Goal: Task Accomplishment & Management: Complete application form

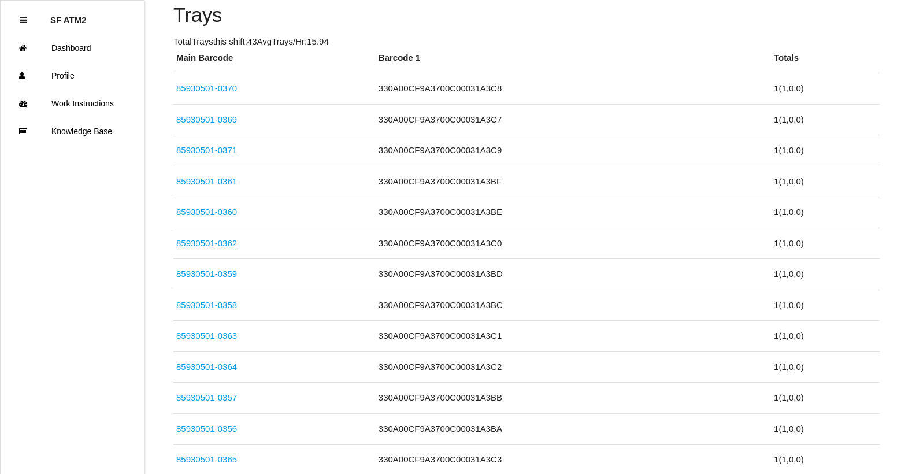
scroll to position [356, 0]
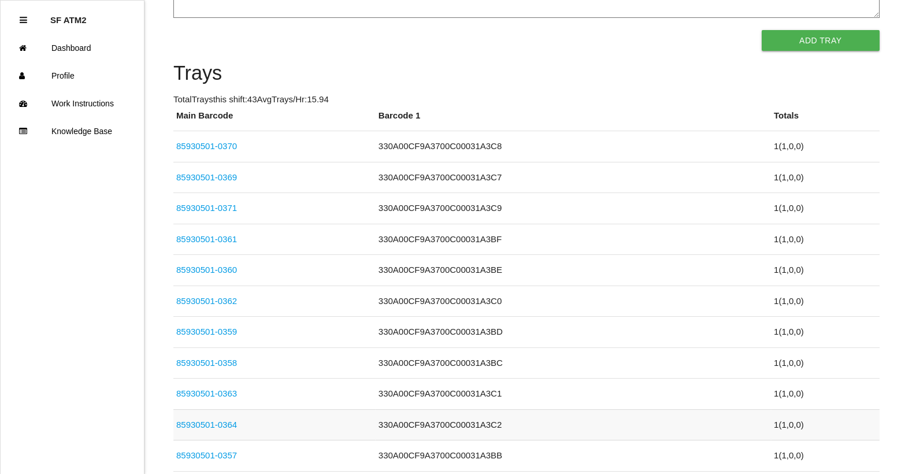
click at [233, 423] on link "85930501-0364" at bounding box center [206, 424] width 61 height 10
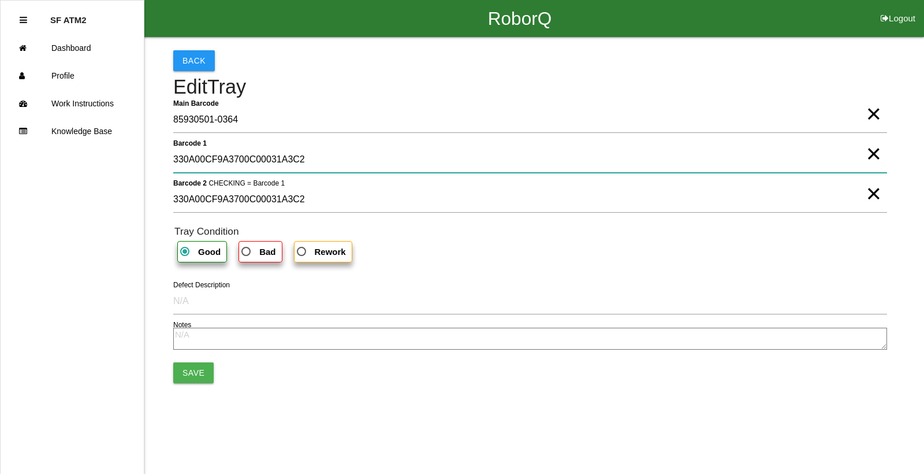
click at [862, 160] on 1 "330A00CF9A3700C00031A3C2" at bounding box center [530, 159] width 714 height 27
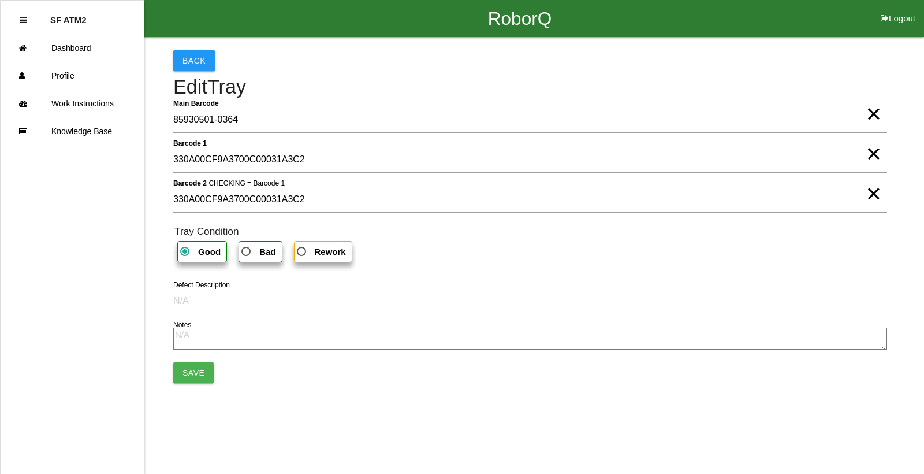
click at [880, 154] on span "×" at bounding box center [873, 142] width 15 height 23
click at [869, 194] on span "×" at bounding box center [873, 181] width 15 height 23
click at [255, 257] on span "Bad" at bounding box center [257, 251] width 36 height 14
click at [247, 252] on input "Bad" at bounding box center [243, 248] width 8 height 8
radio input "true"
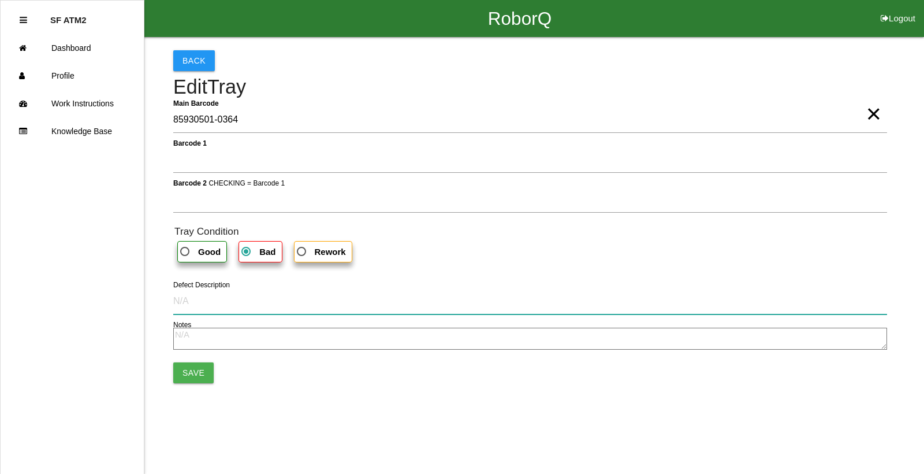
click at [188, 302] on input "Defect Description" at bounding box center [530, 301] width 714 height 27
type input "cut into part"
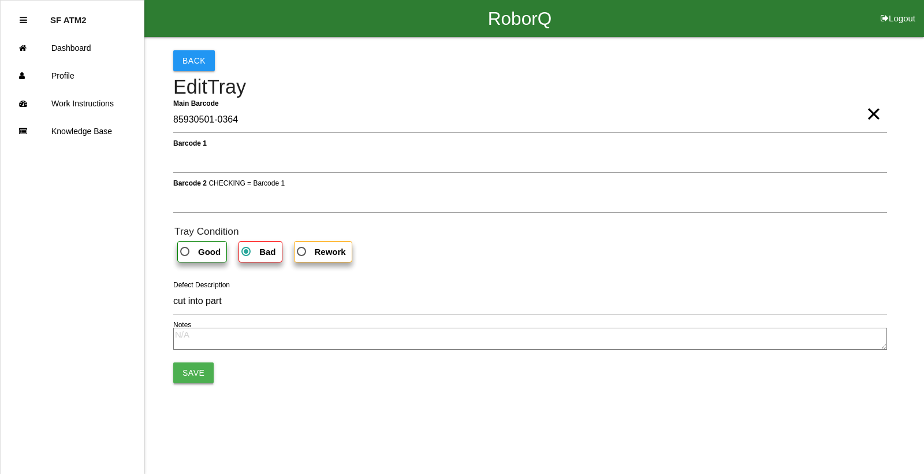
click at [201, 367] on button "Save" at bounding box center [193, 372] width 40 height 21
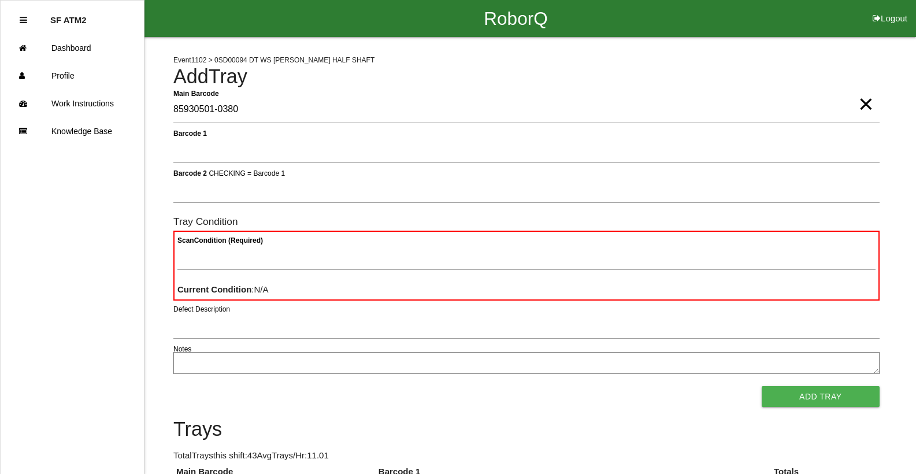
type Barcode "85930501-0380"
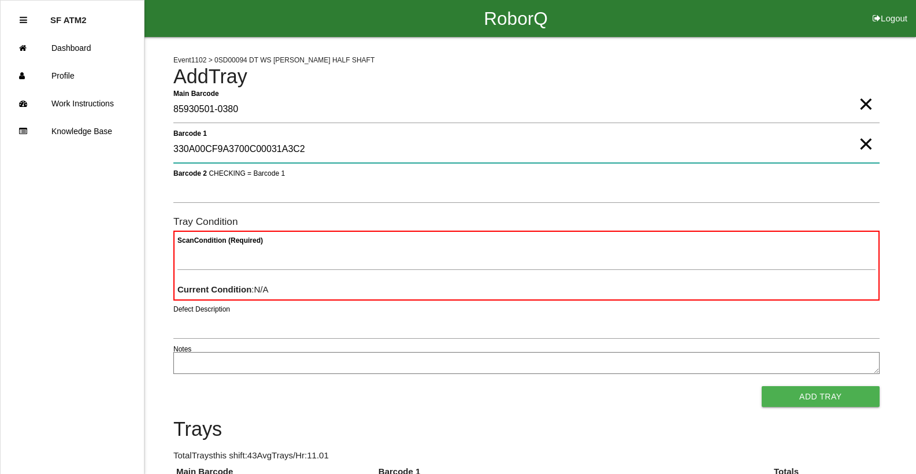
type 1 "330A00CF9A3700C00031A3C2"
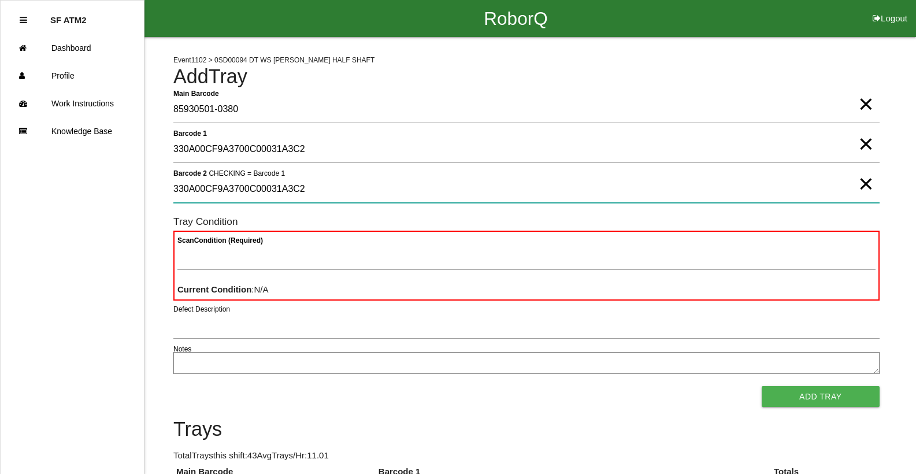
type 2 "330A00CF9A3700C00031A3C2"
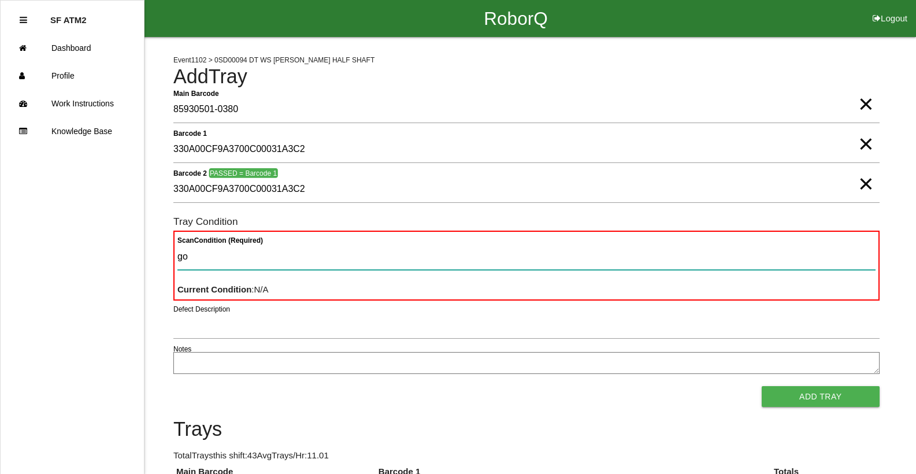
type Condition "goo"
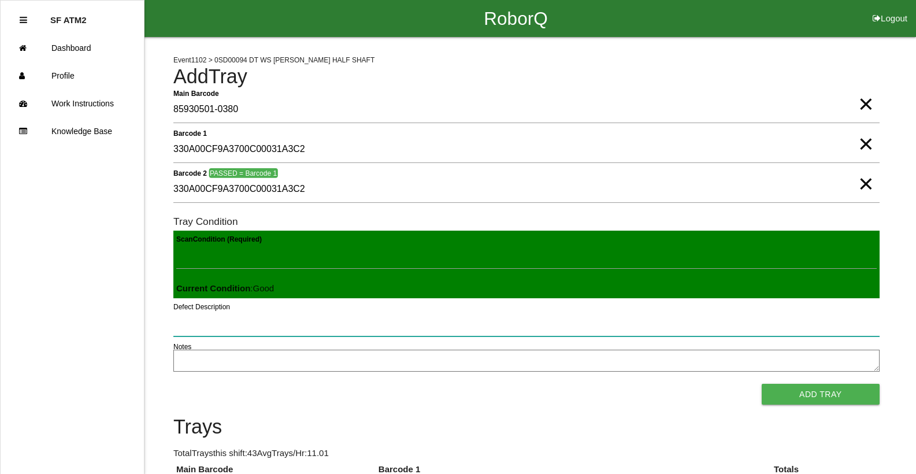
click at [761, 384] on button "Add Tray" at bounding box center [820, 394] width 118 height 21
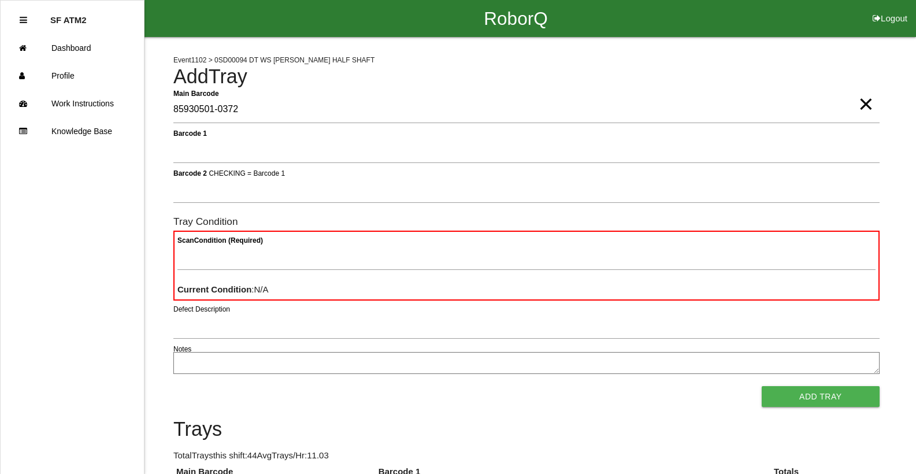
type Barcode "85930501-0372"
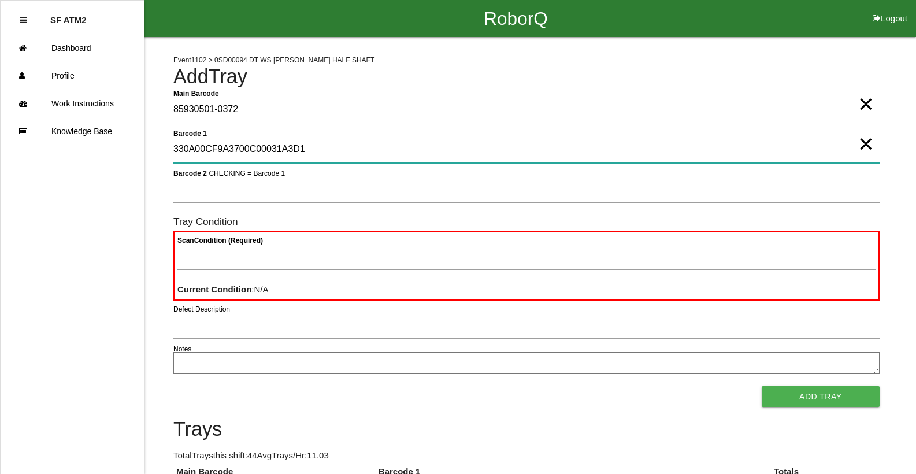
type 1 "330A00CF9A3700C00031A3D1"
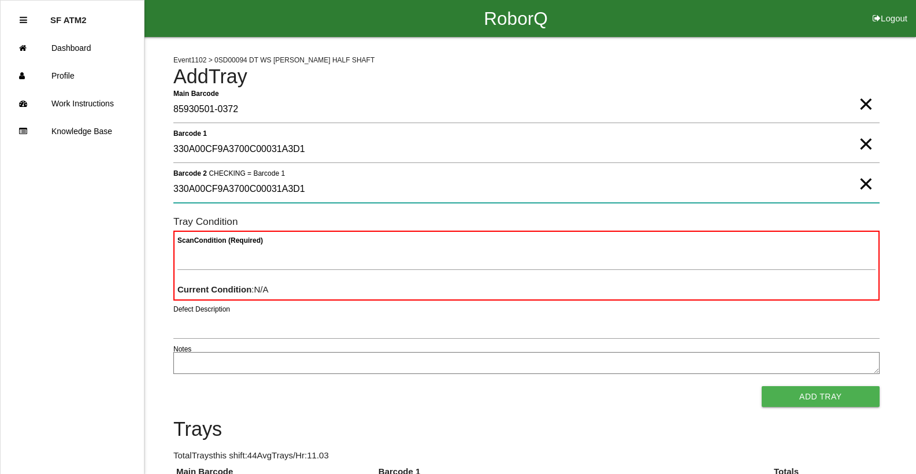
type 2 "330A00CF9A3700C00031A3D1"
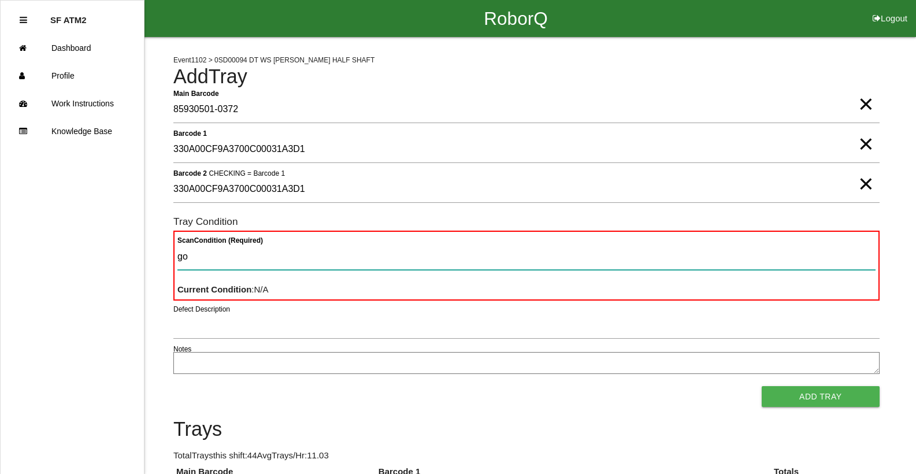
type Condition "goo"
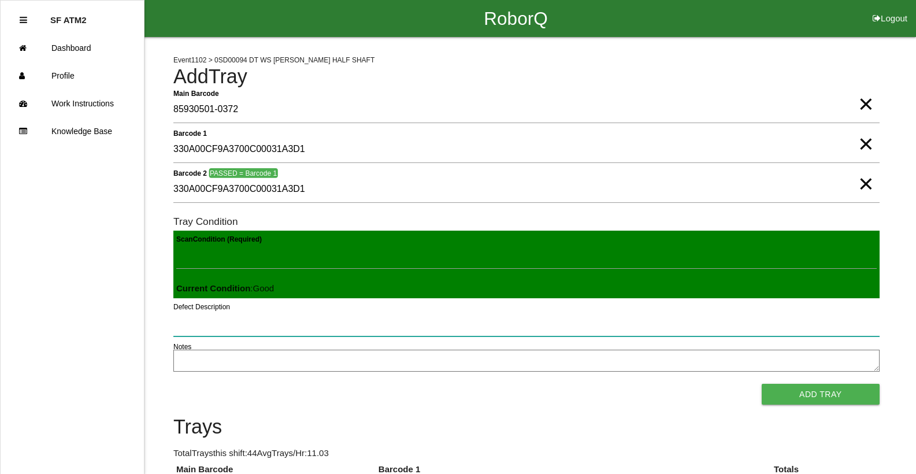
click at [761, 384] on button "Add Tray" at bounding box center [820, 394] width 118 height 21
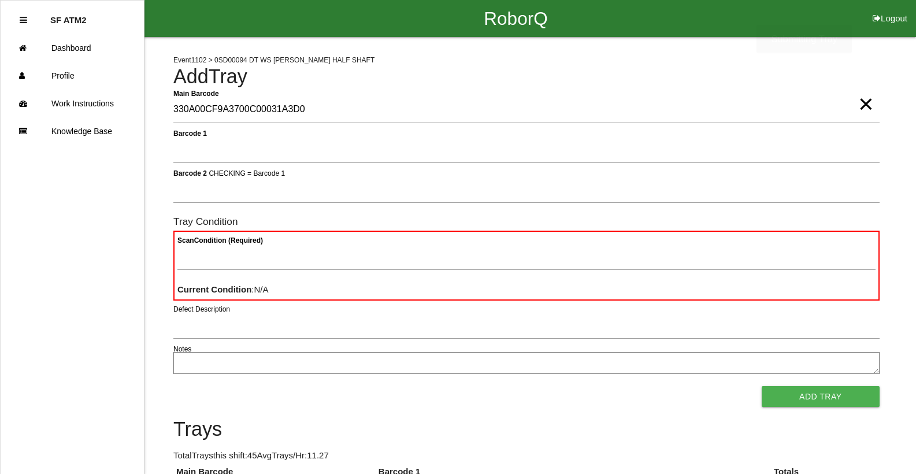
type Barcode "330A00CF9A3700C00031A3D0"
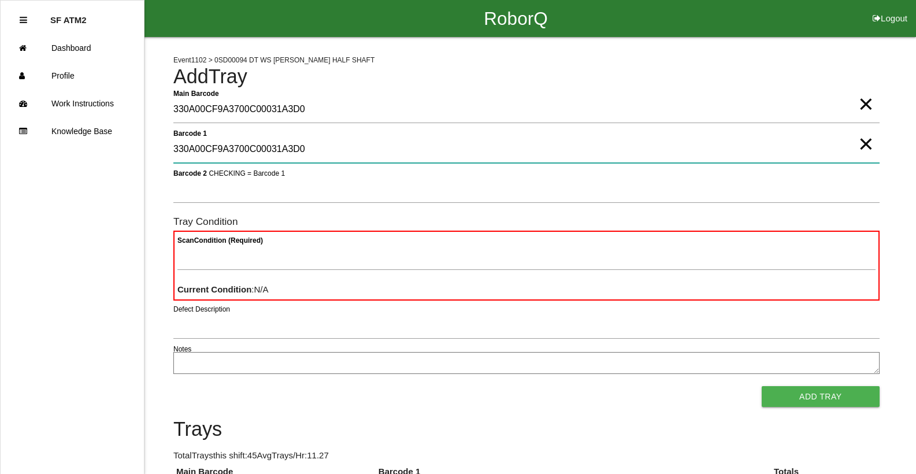
type 1 "330A00CF9A3700C00031A3D0"
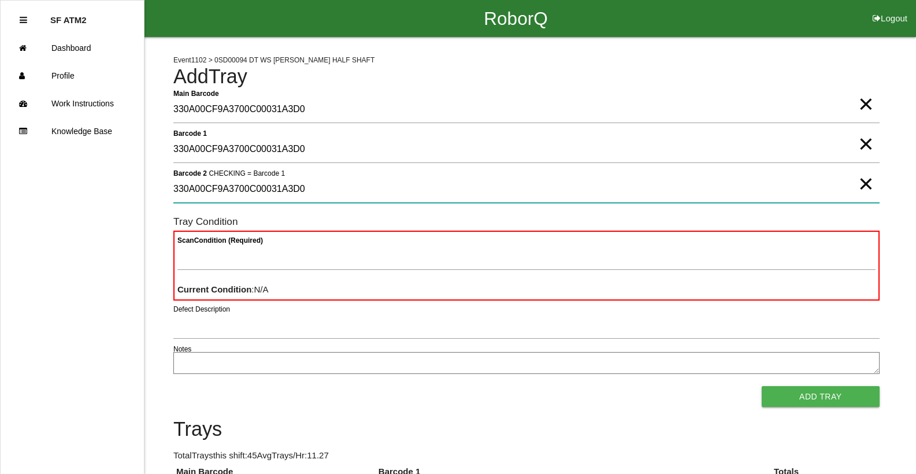
type 2 "330A00CF9A3700C00031A3D0"
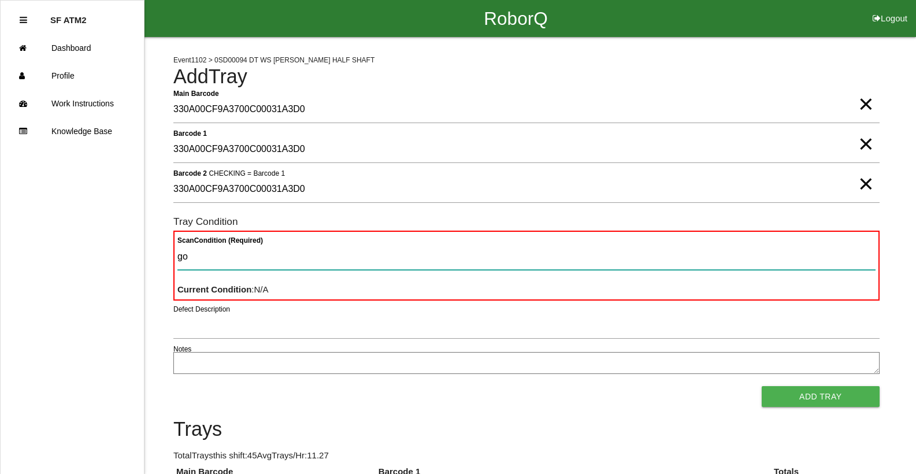
type Condition "goo"
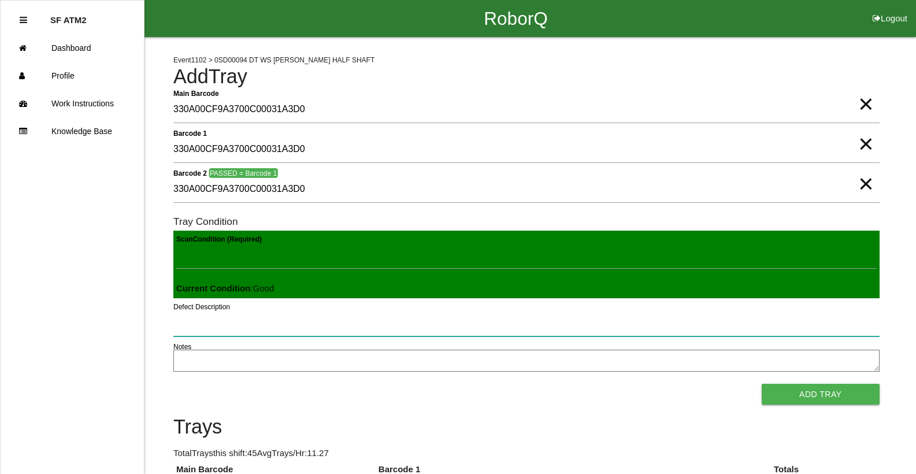
click at [761, 384] on button "Add Tray" at bounding box center [820, 394] width 118 height 21
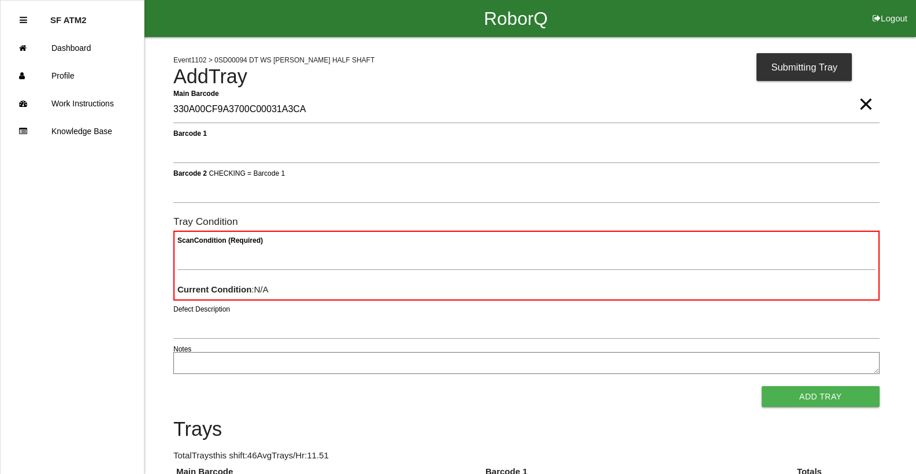
type Barcode "330A00CF9A3700C00031A3CA"
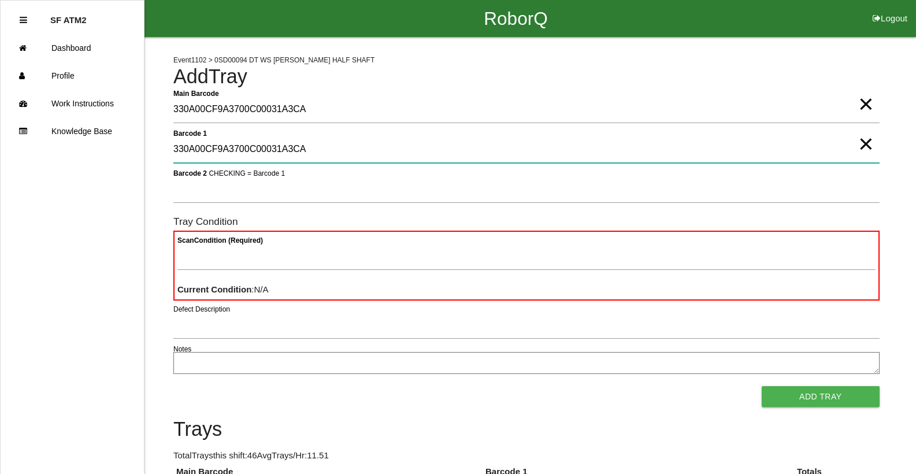
type 1 "330A00CF9A3700C00031A3CA"
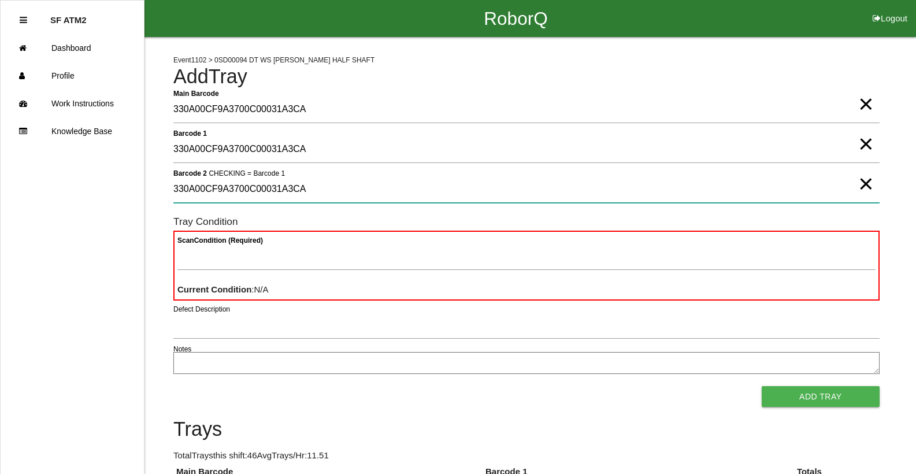
type 2 "330A00CF9A3700C00031A3CA"
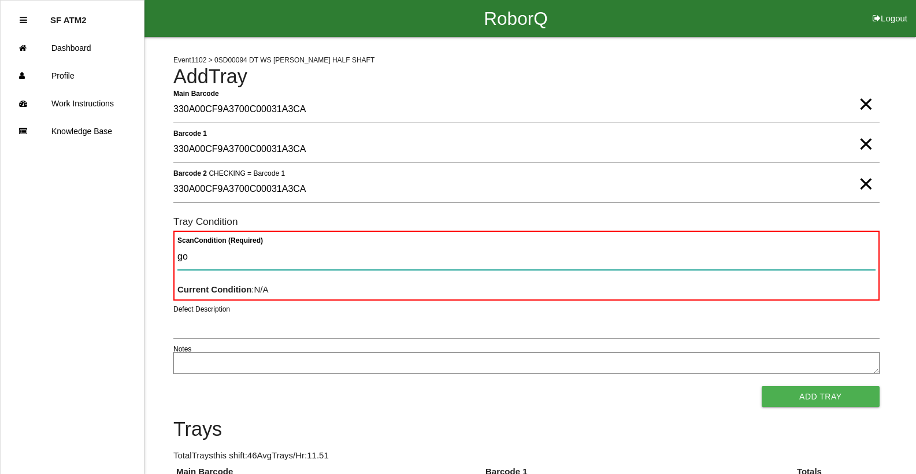
type Condition "goo"
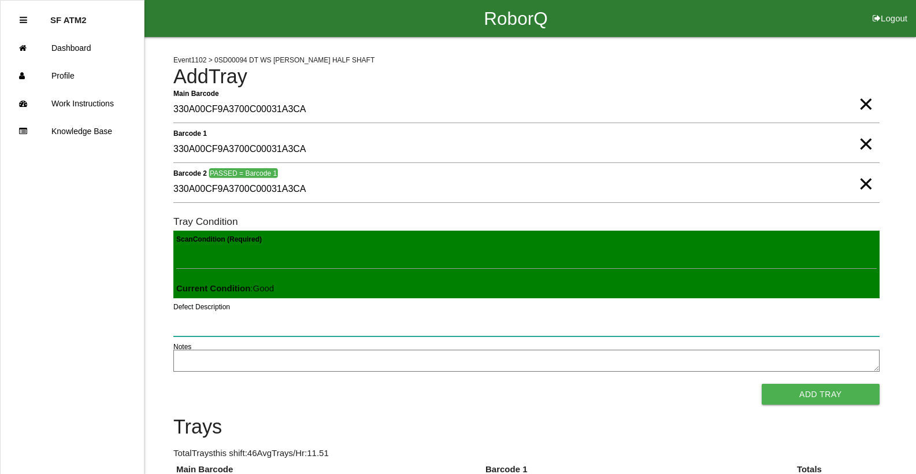
click at [761, 384] on button "Add Tray" at bounding box center [820, 394] width 118 height 21
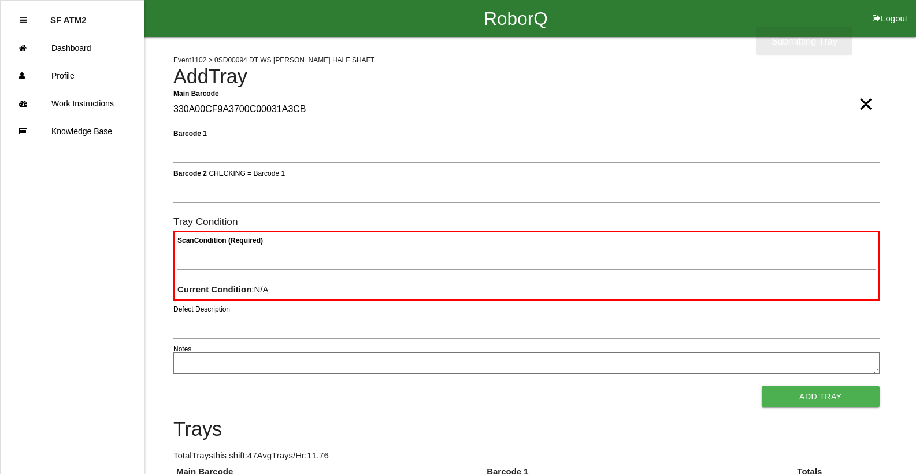
type Barcode "330A00CF9A3700C00031A3CB"
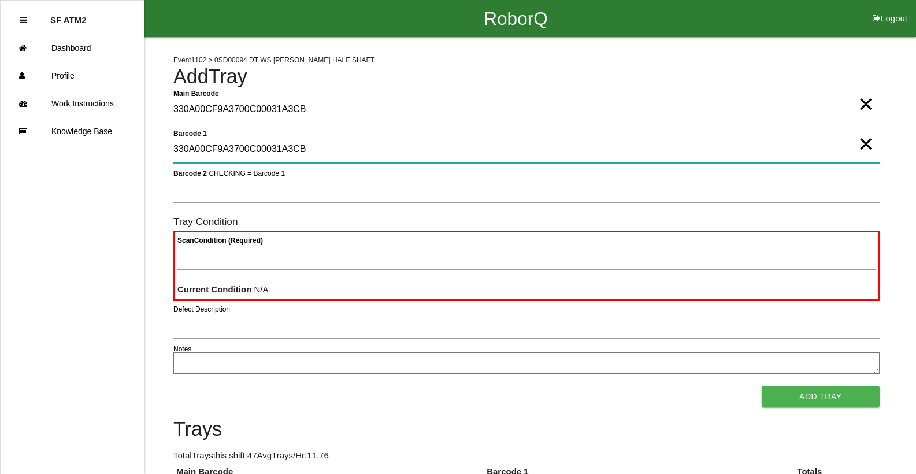
type 1 "330A00CF9A3700C00031A3CB"
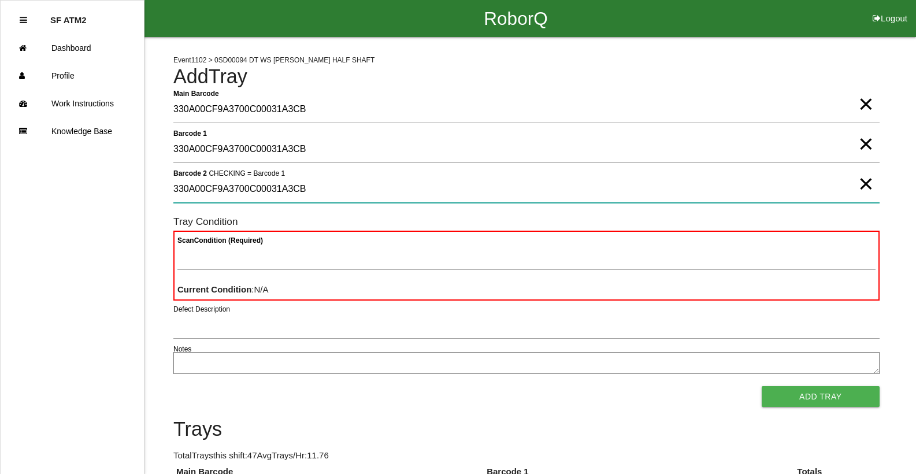
type 2 "330A00CF9A3700C00031A3CB"
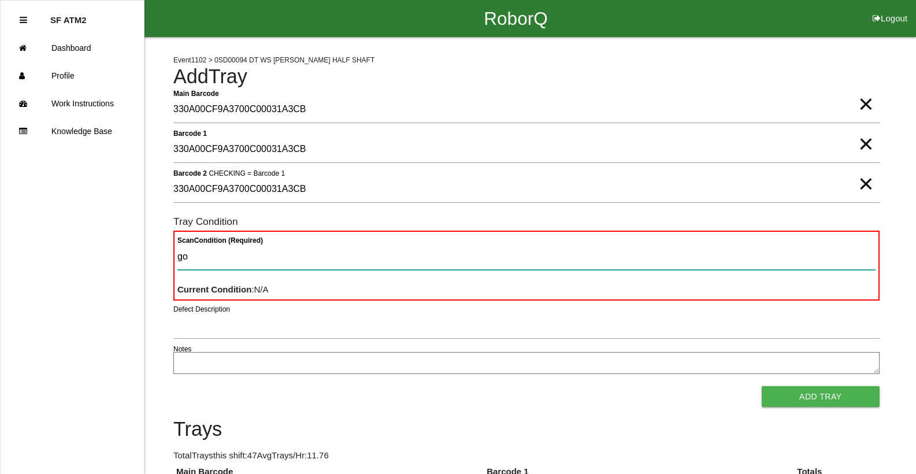
type Condition "goo"
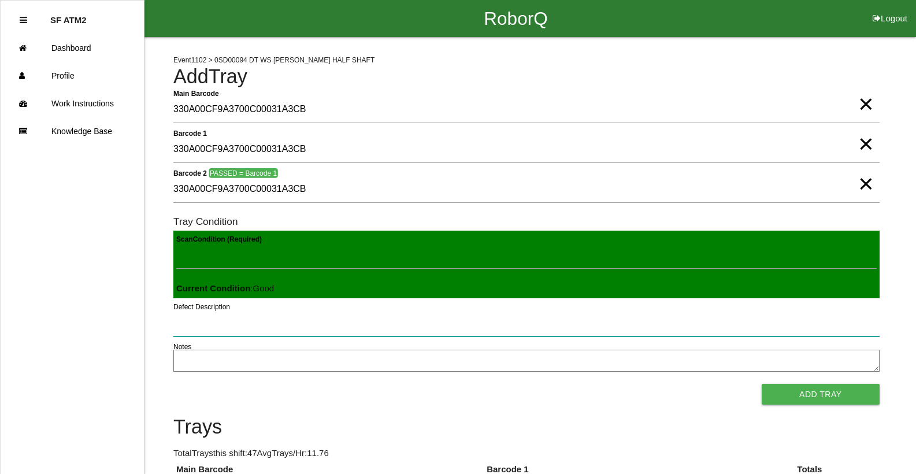
click at [761, 384] on button "Add Tray" at bounding box center [820, 394] width 118 height 21
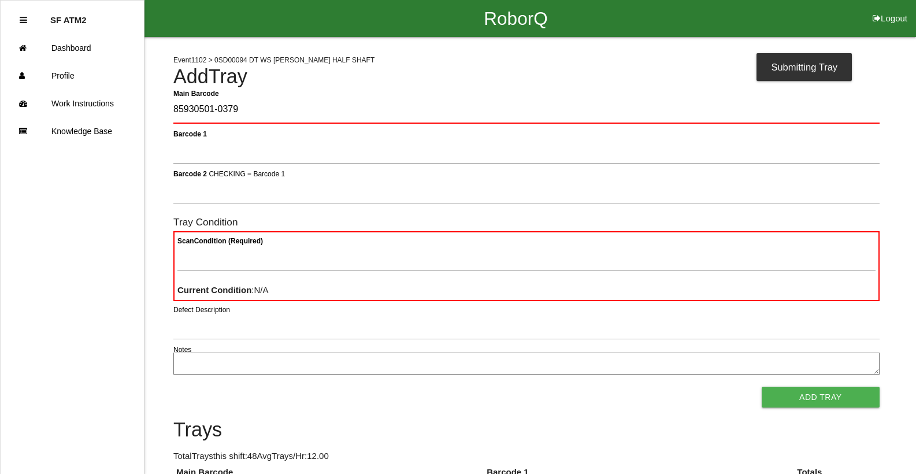
type Barcode "85930501-0379"
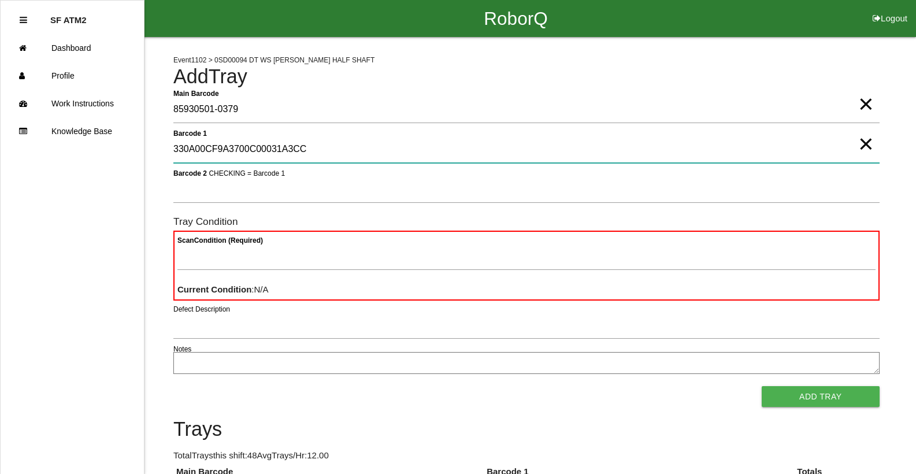
type 1 "330A00CF9A3700C00031A3CC"
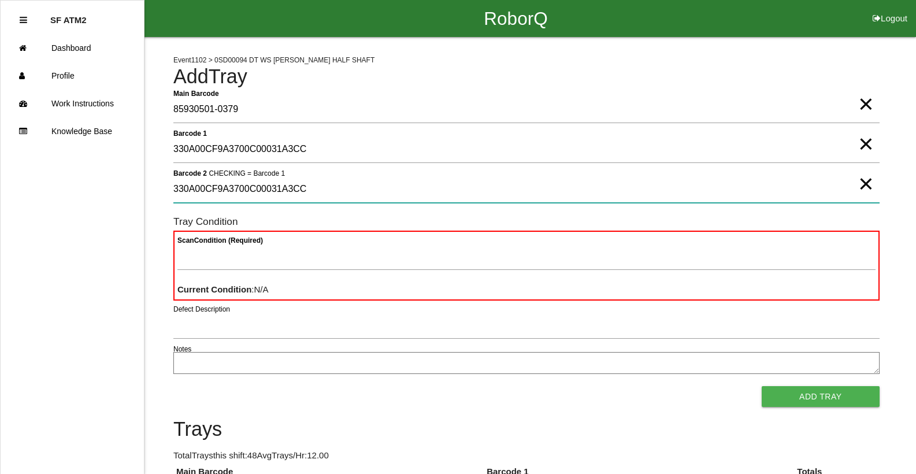
type 2 "330A00CF9A3700C00031A3CC"
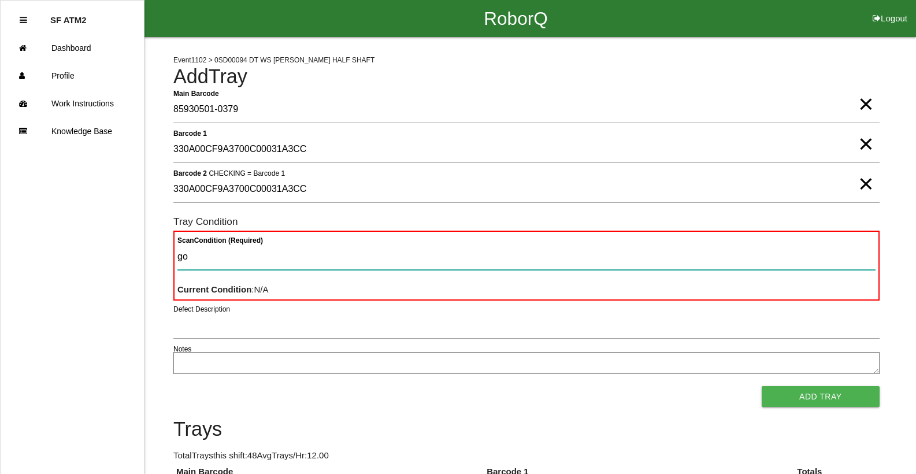
type Condition "goo"
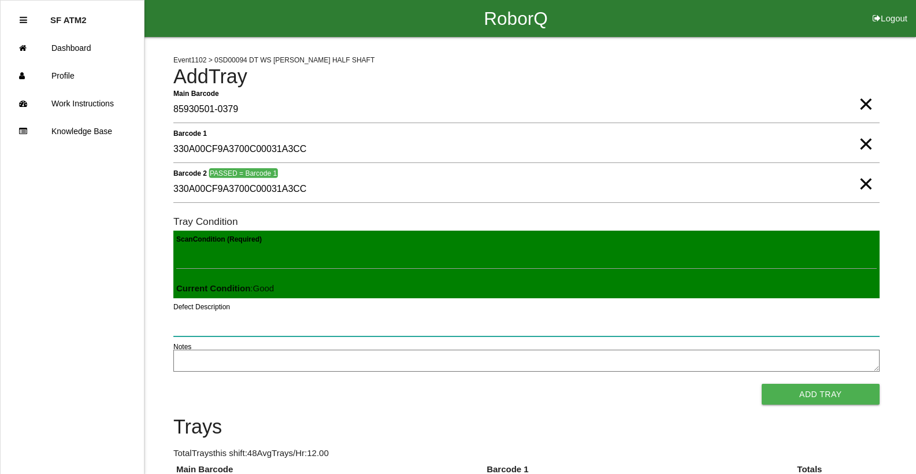
click at [761, 384] on button "Add Tray" at bounding box center [820, 394] width 118 height 21
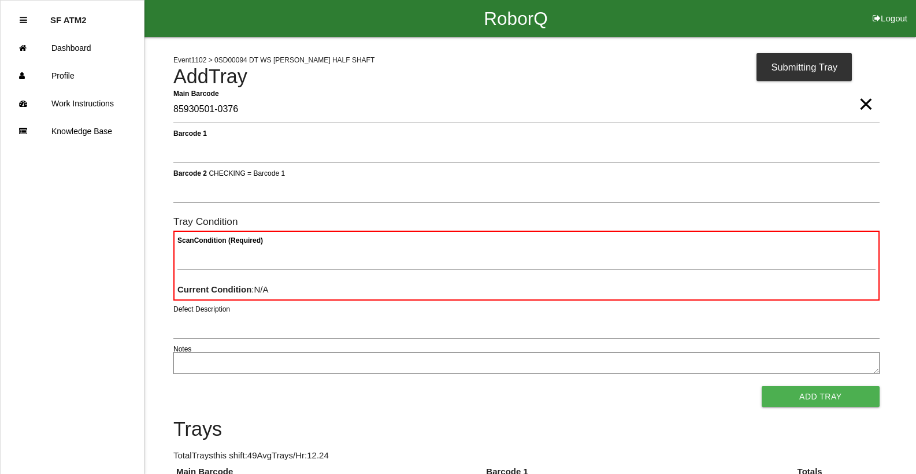
type Barcode "85930501-0376"
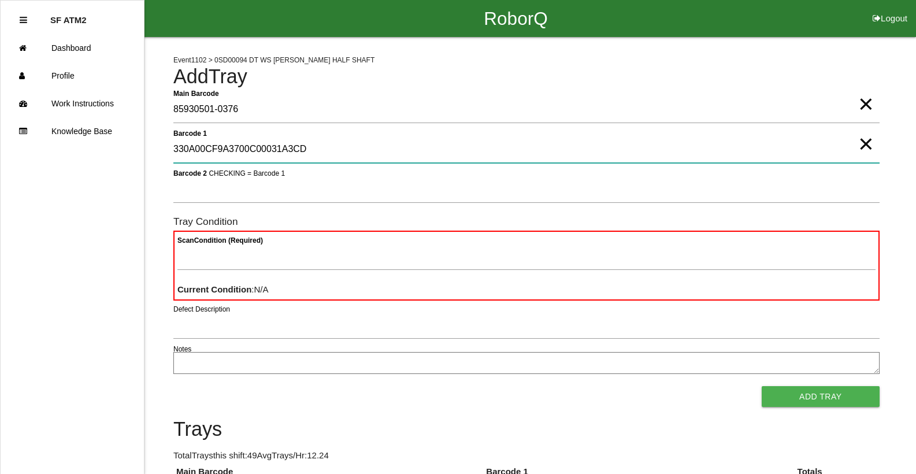
type 1 "330A00CF9A3700C00031A3CD"
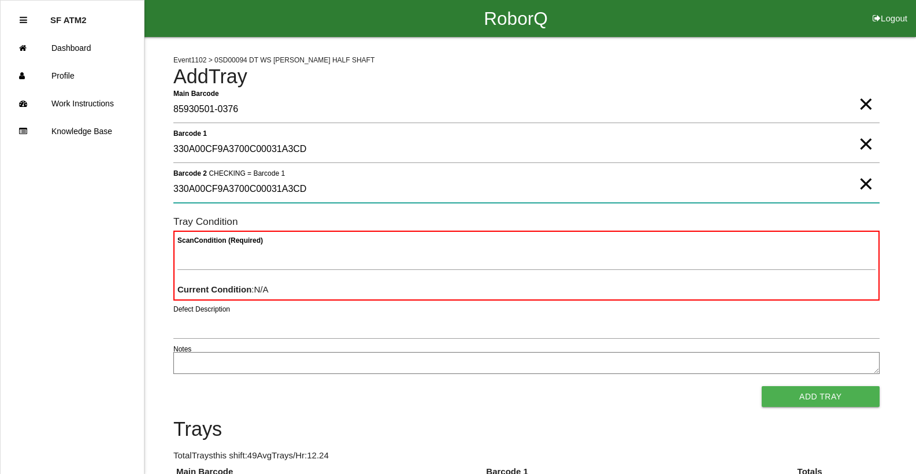
type 2 "330A00CF9A3700C00031A3CD"
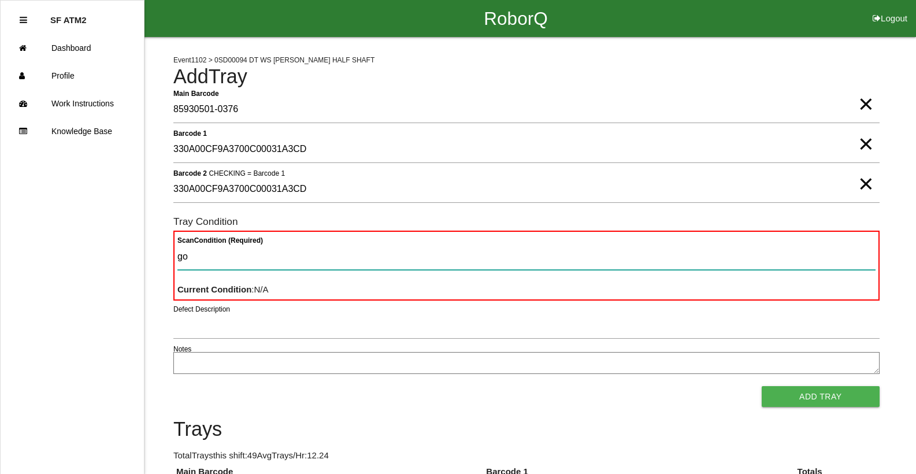
type Condition "goo"
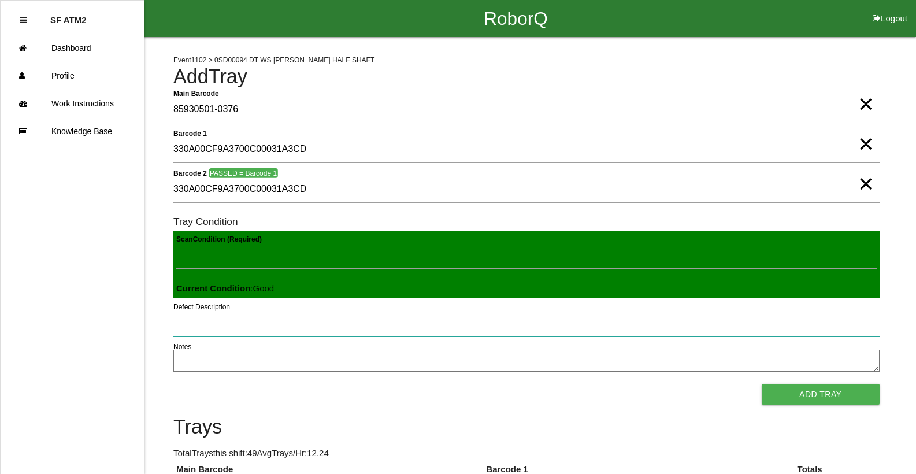
click at [761, 384] on button "Add Tray" at bounding box center [820, 394] width 118 height 21
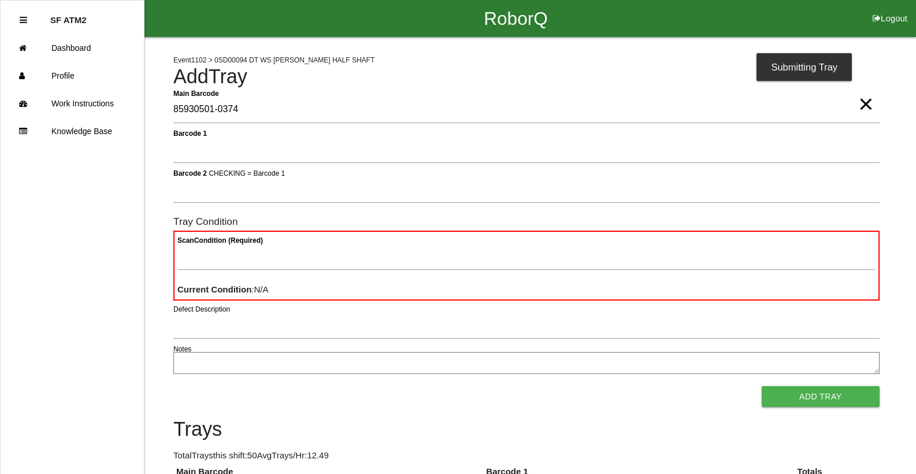
type Barcode "85930501-0374"
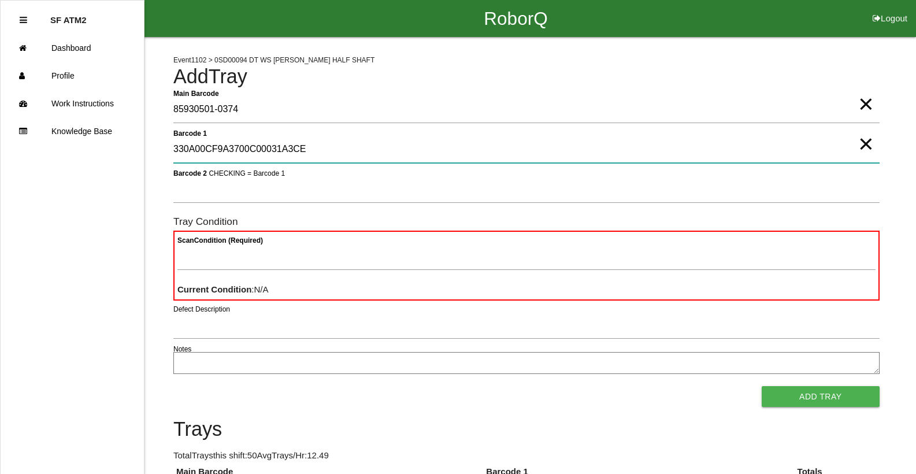
type 1 "330A00CF9A3700C00031A3CE"
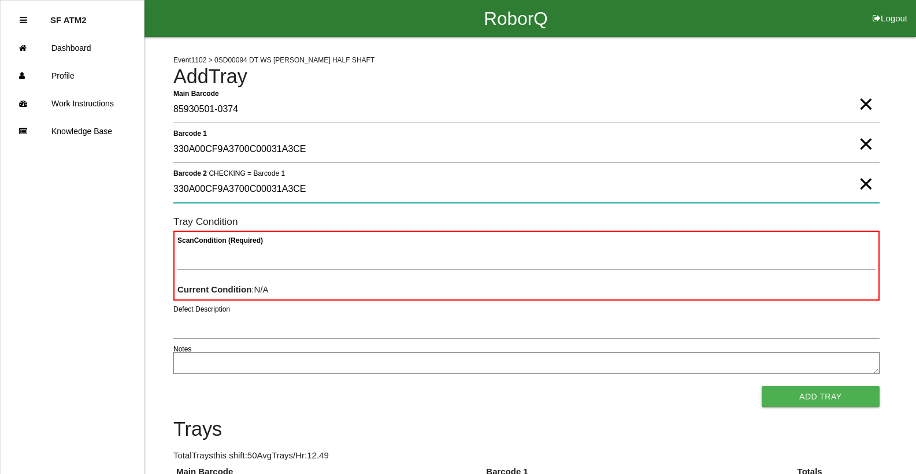
type 2 "330A00CF9A3700C00031A3CE"
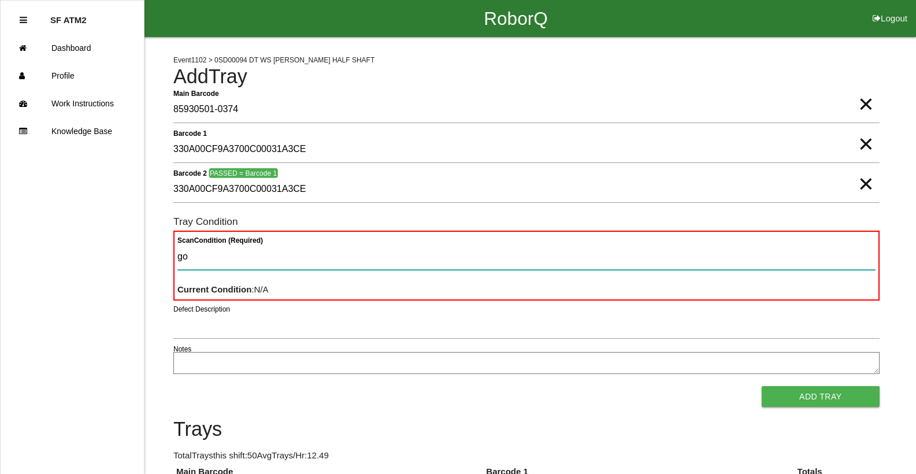
type Condition "goo"
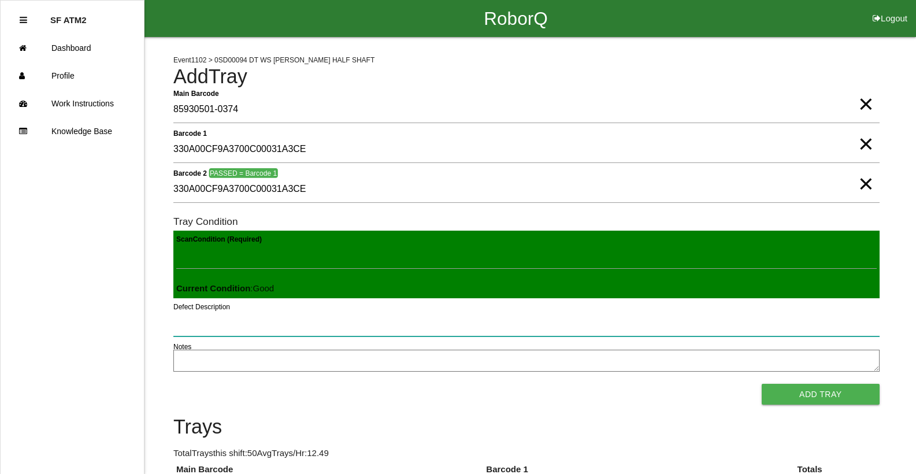
click at [761, 384] on button "Add Tray" at bounding box center [820, 394] width 118 height 21
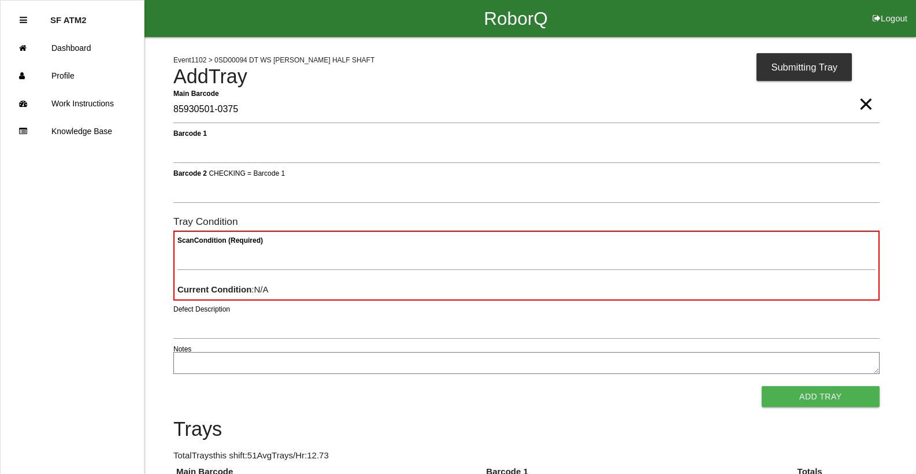
type Barcode "85930501-0375"
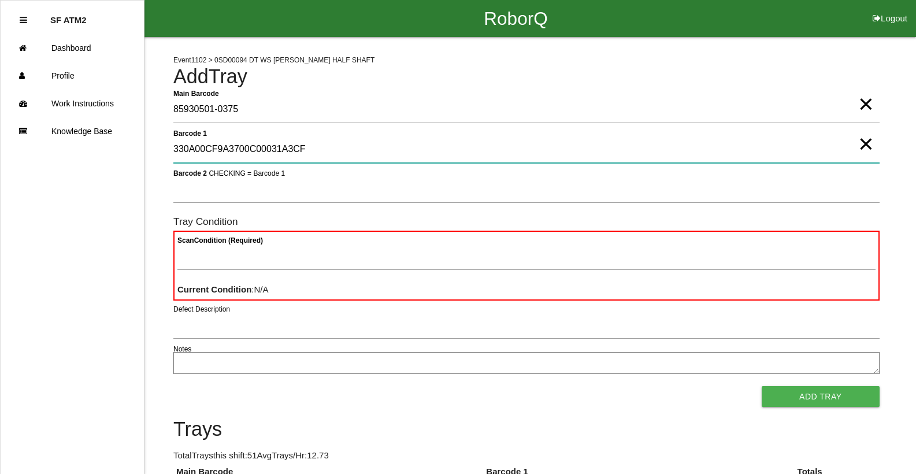
type 1 "330A00CF9A3700C00031A3CF"
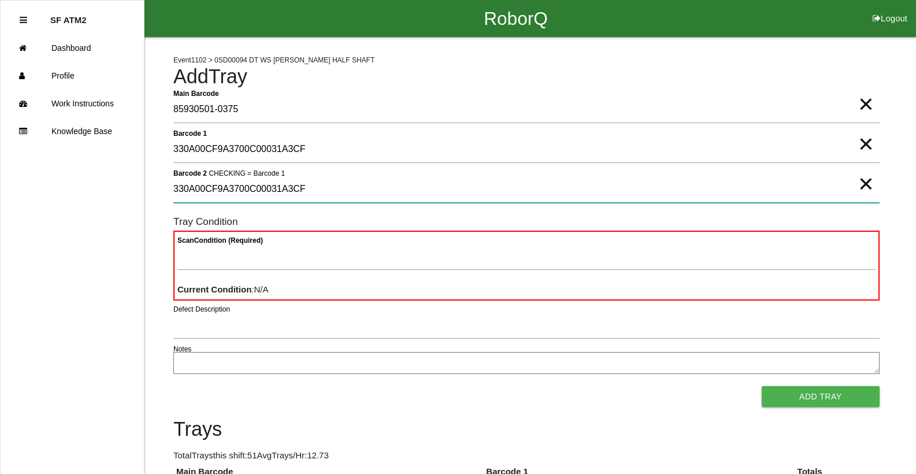
type 2 "330A00CF9A3700C00031A3CF"
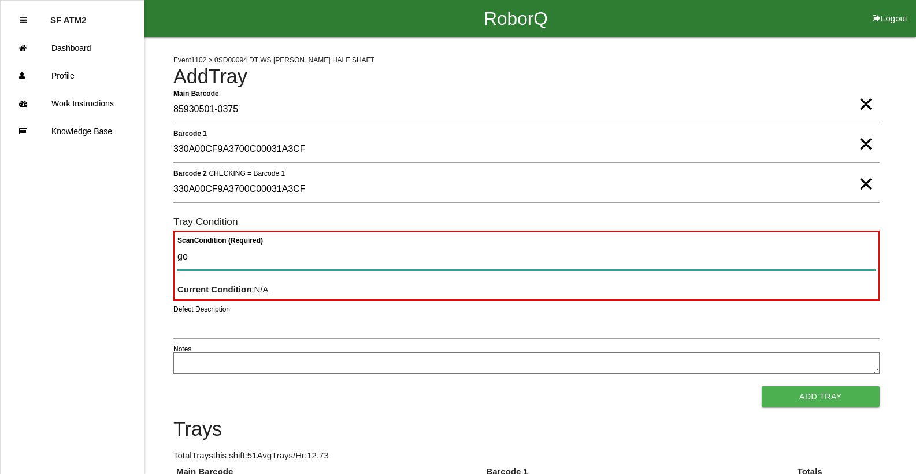
type Condition "goo"
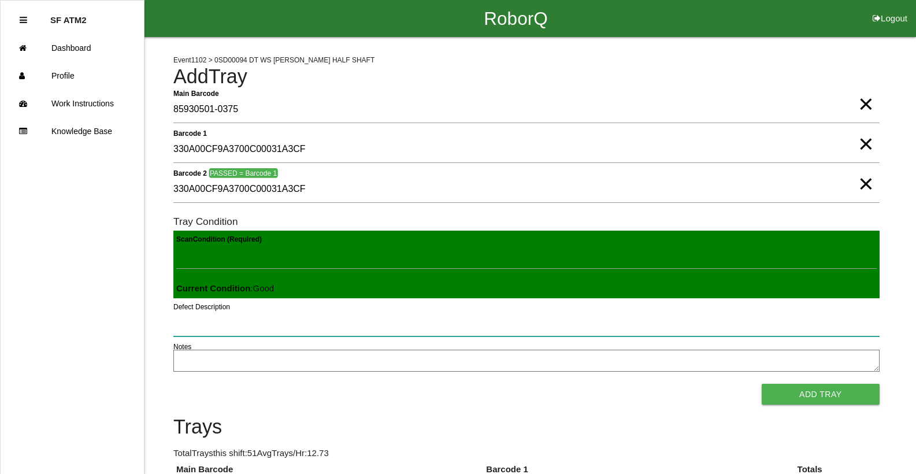
click at [761, 384] on button "Add Tray" at bounding box center [820, 394] width 118 height 21
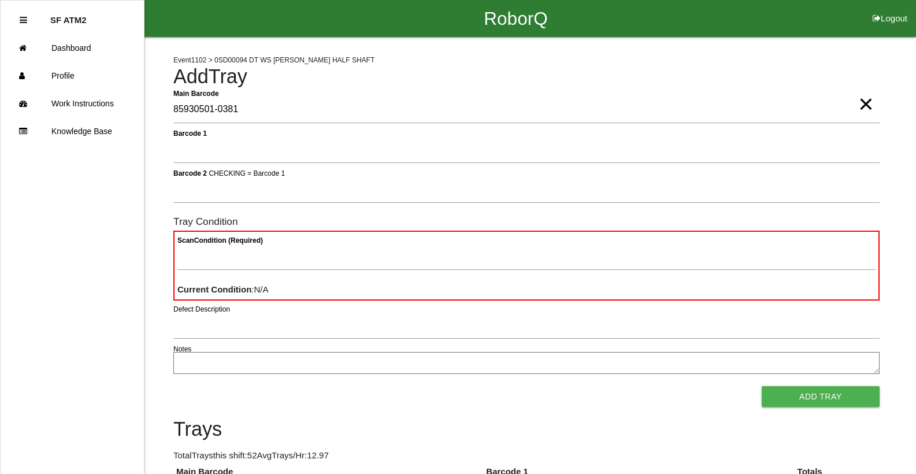
type Barcode "85930501-0381"
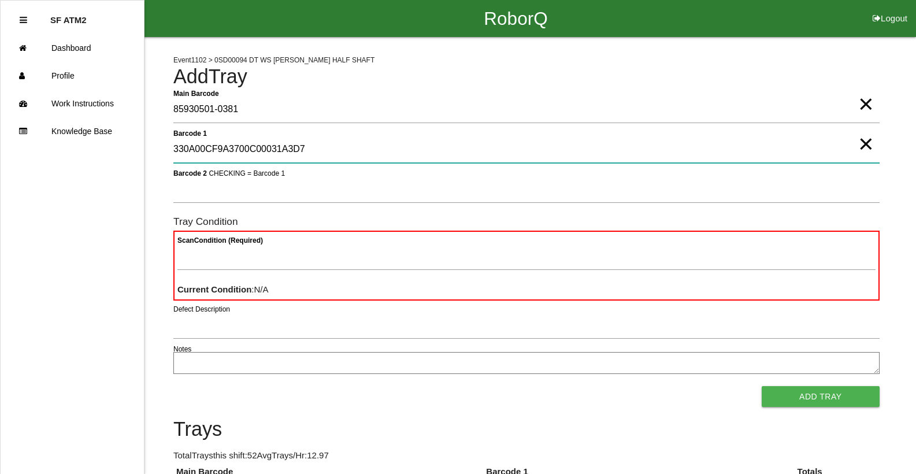
type 1 "330A00CF9A3700C00031A3D7"
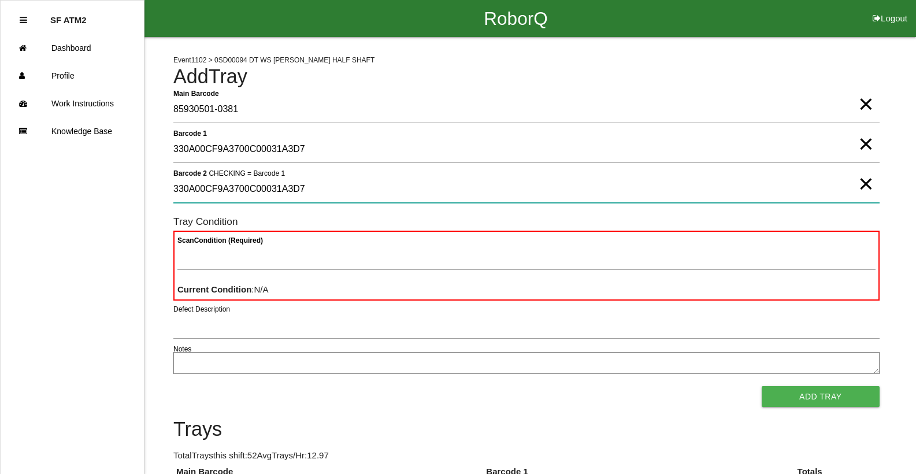
type 2 "330A00CF9A3700C00031A3D7"
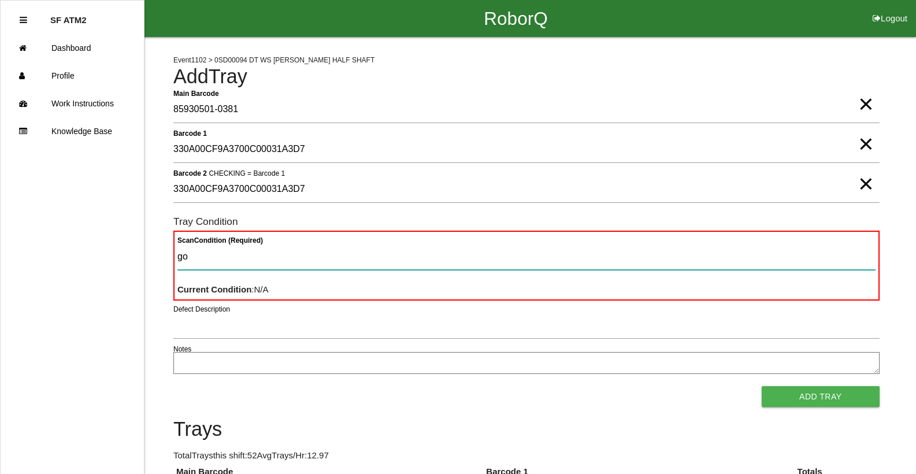
type Condition "goo"
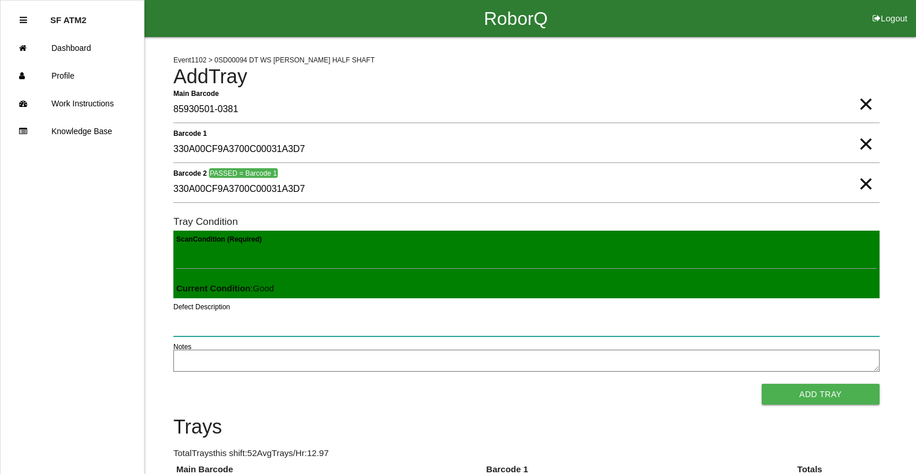
click at [761, 384] on button "Add Tray" at bounding box center [820, 394] width 118 height 21
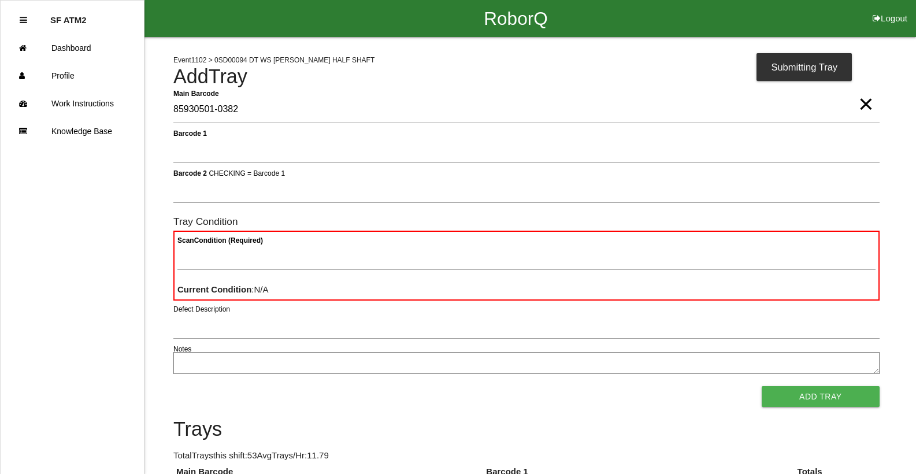
type Barcode "85930501-0382"
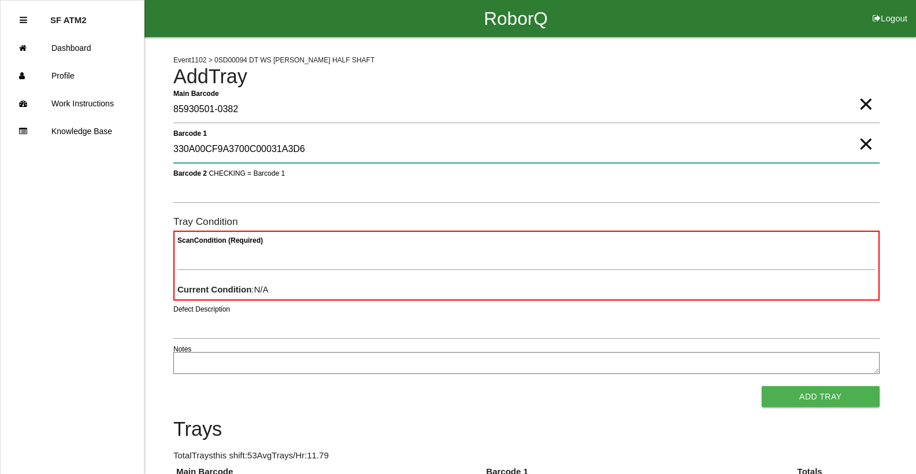
type 1 "330A00CF9A3700C00031A3D6"
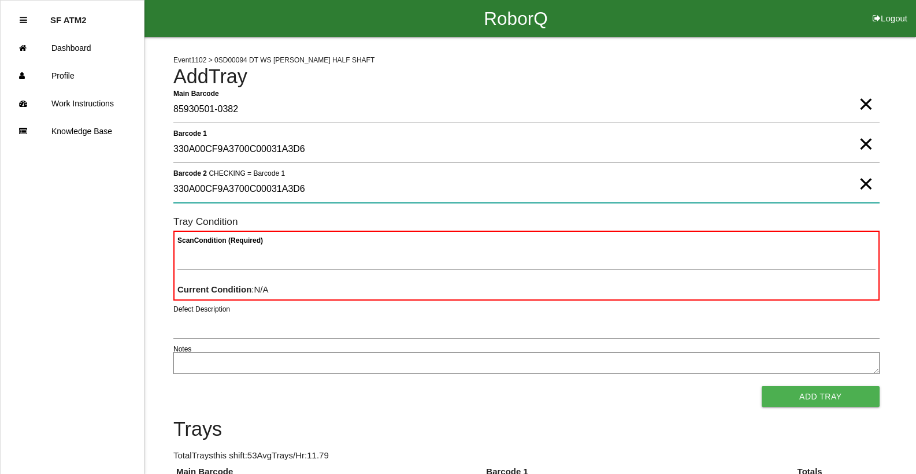
type 2 "330A00CF9A3700C00031A3D6"
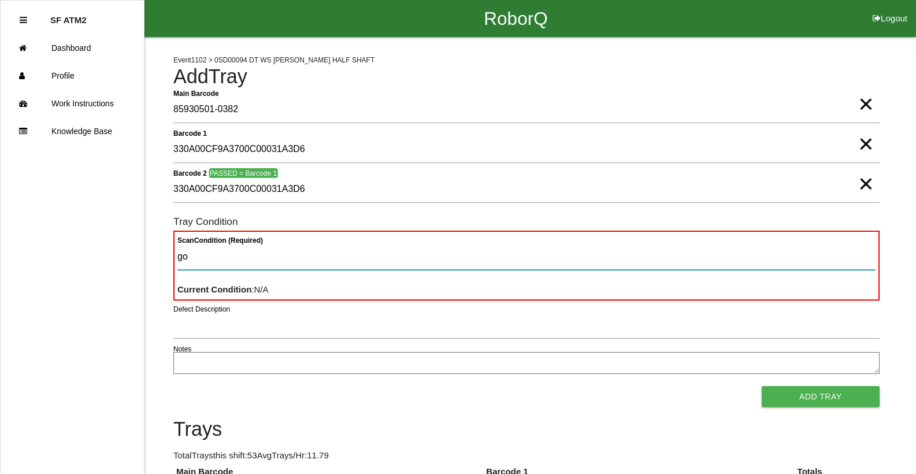
type Condition "goo"
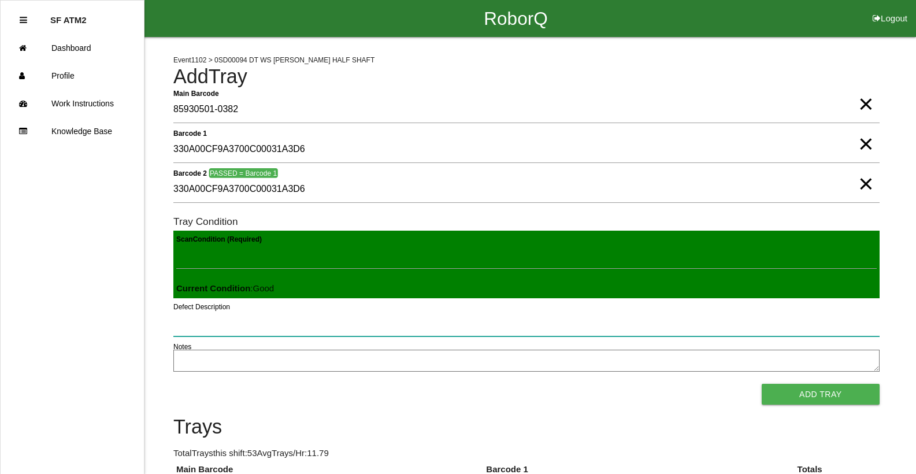
click at [761, 384] on button "Add Tray" at bounding box center [820, 394] width 118 height 21
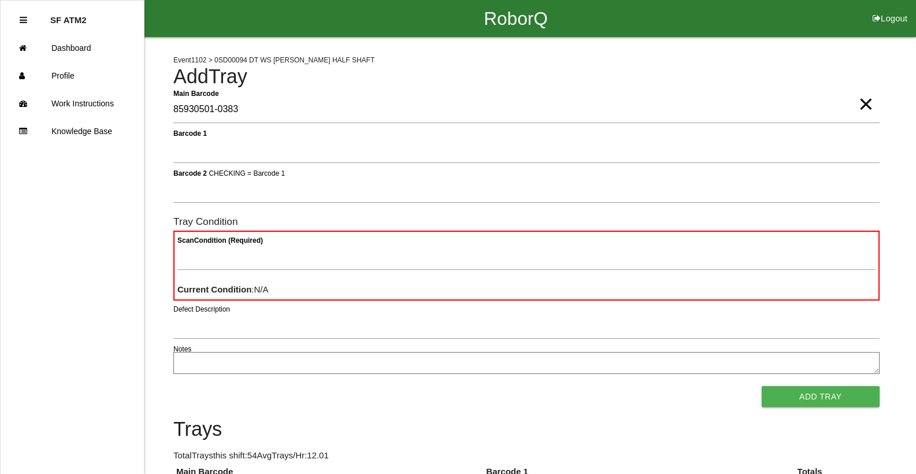
type Barcode "85930501-0383"
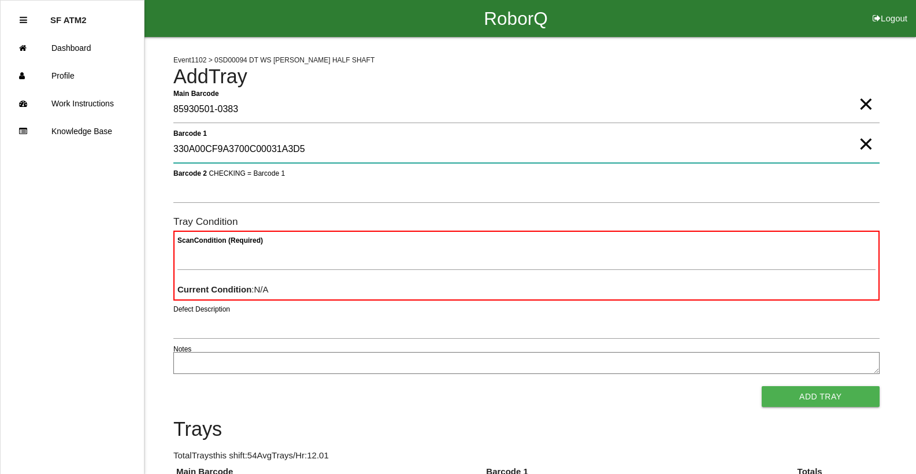
type 1 "330A00CF9A3700C00031A3D5"
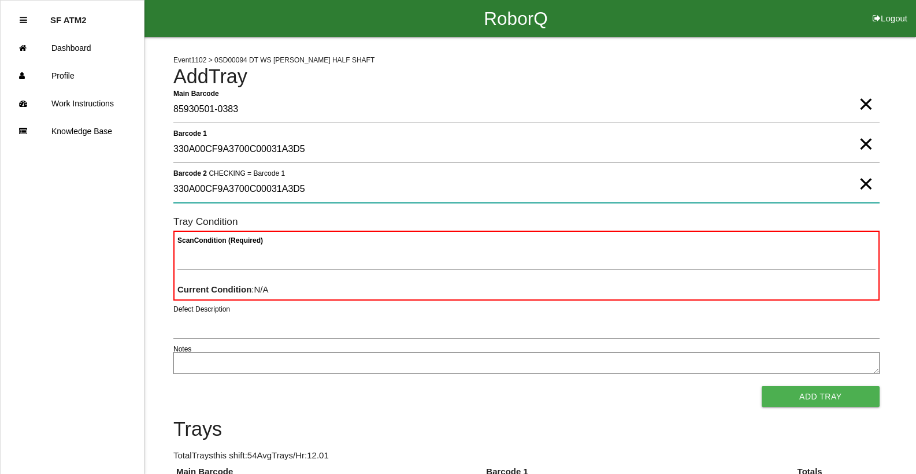
type 2 "330A00CF9A3700C00031A3D5"
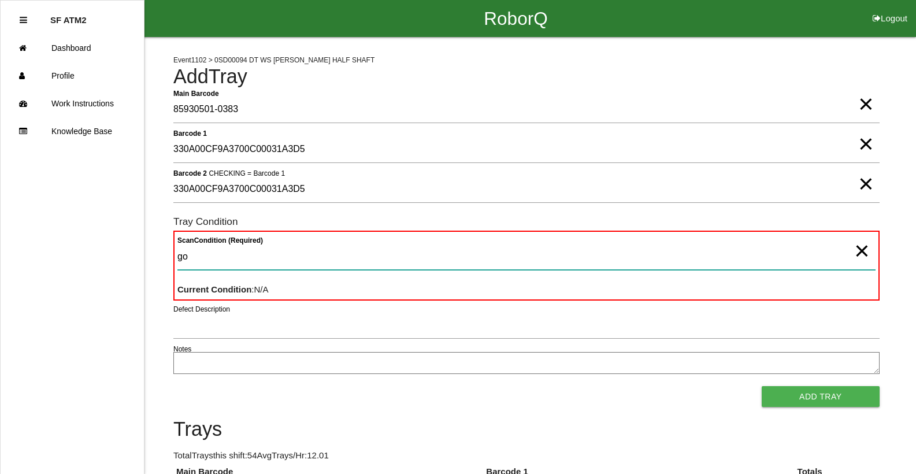
type Condition "goo"
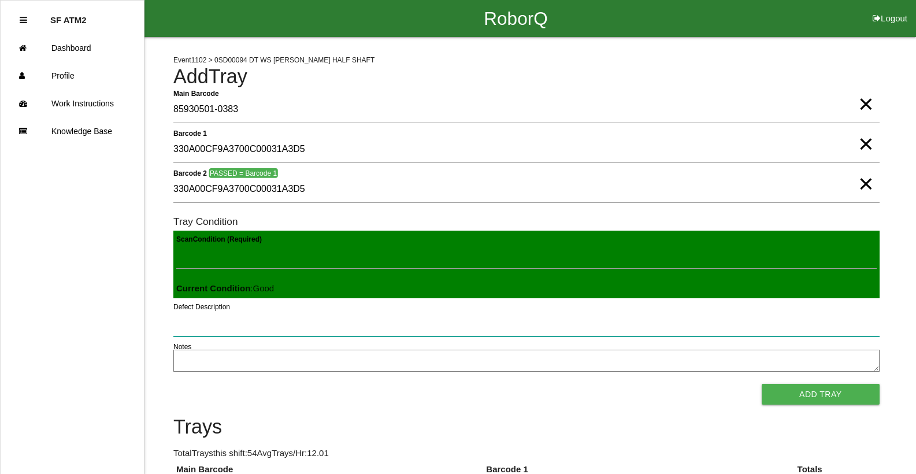
click at [761, 384] on button "Add Tray" at bounding box center [820, 394] width 118 height 21
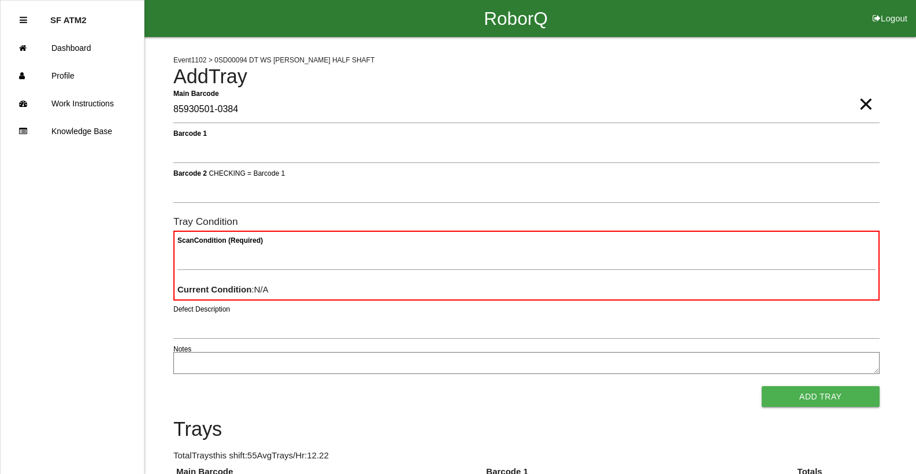
type Barcode "85930501-0384"
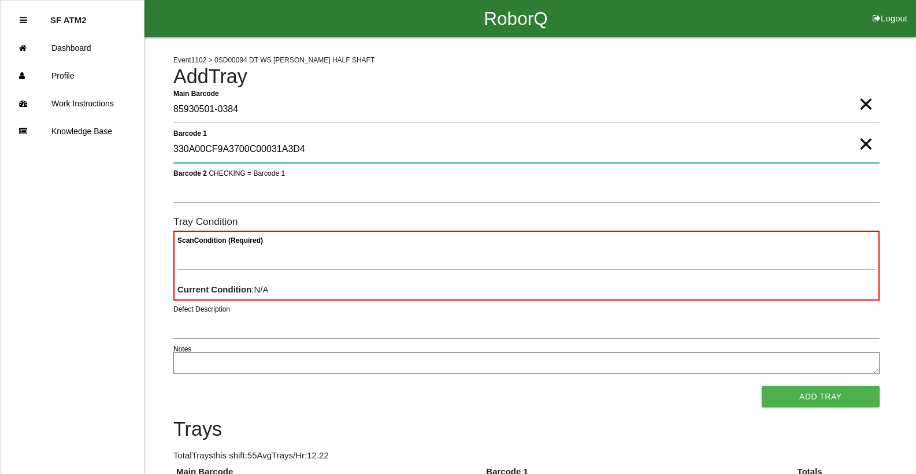
type 1 "330A00CF9A3700C00031A3D4"
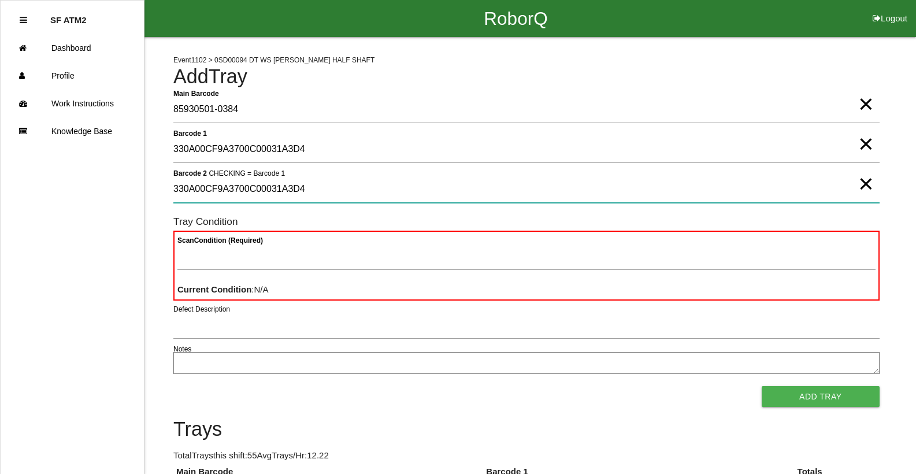
type 2 "330A00CF9A3700C00031A3D4"
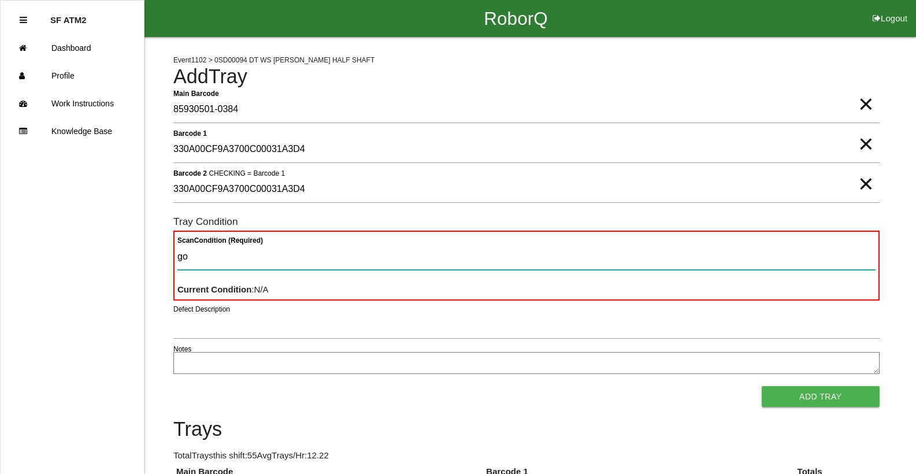
type Condition "goo"
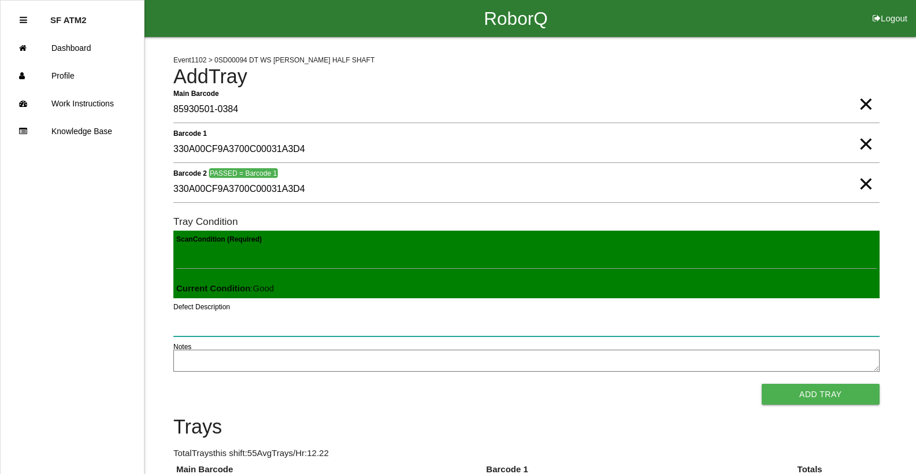
click at [761, 384] on button "Add Tray" at bounding box center [820, 394] width 118 height 21
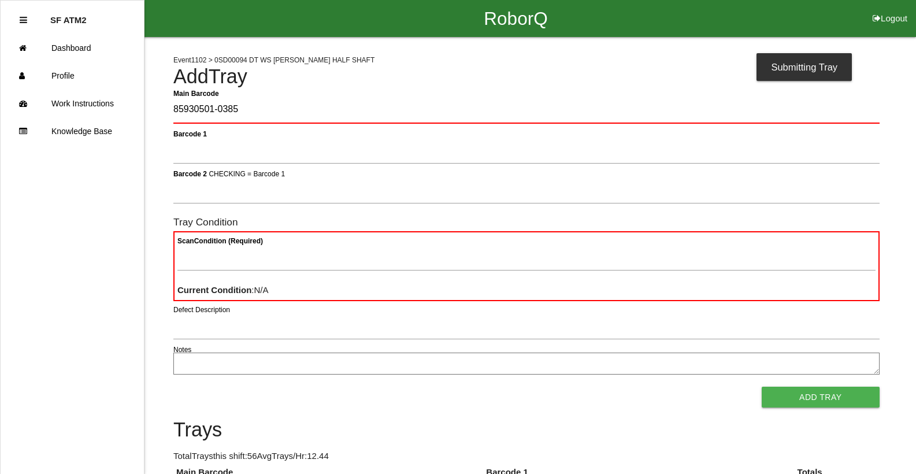
type Barcode "85930501-0385"
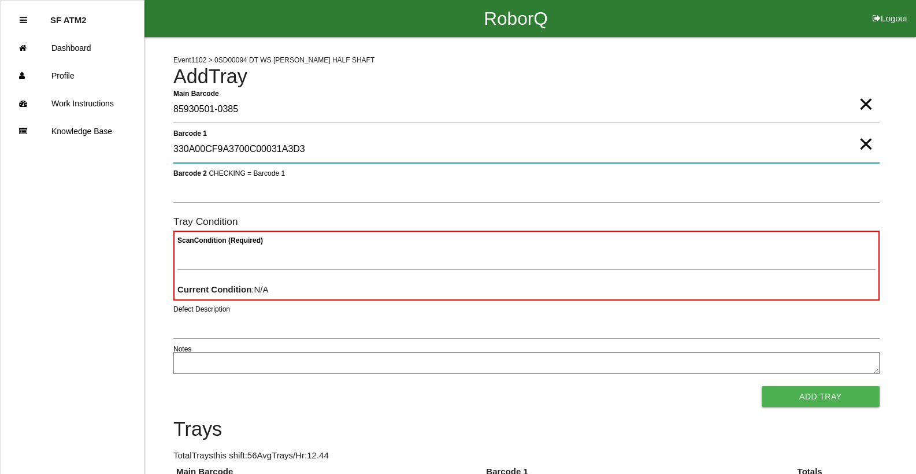
type 1 "330A00CF9A3700C00031A3D3"
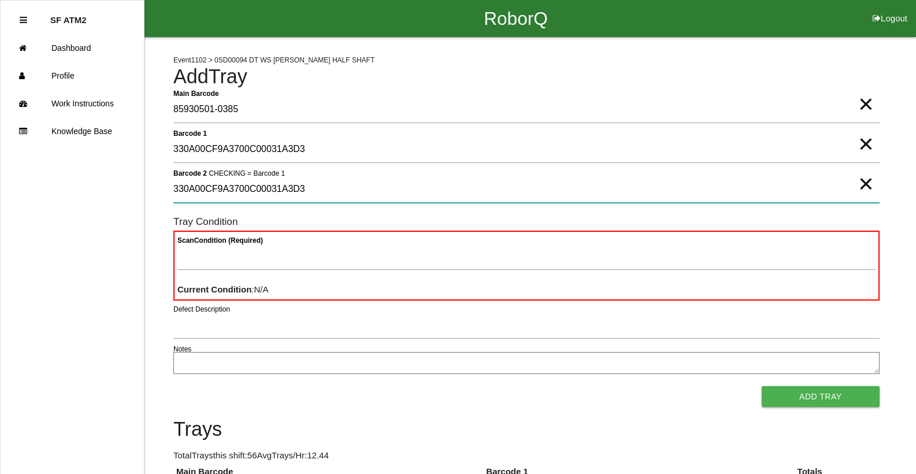
type 2 "330A00CF9A3700C00031A3D3"
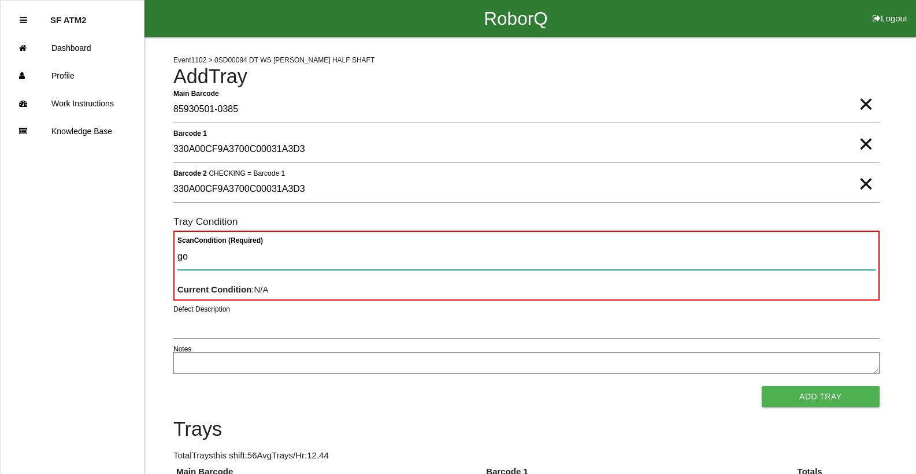
type Condition "goo"
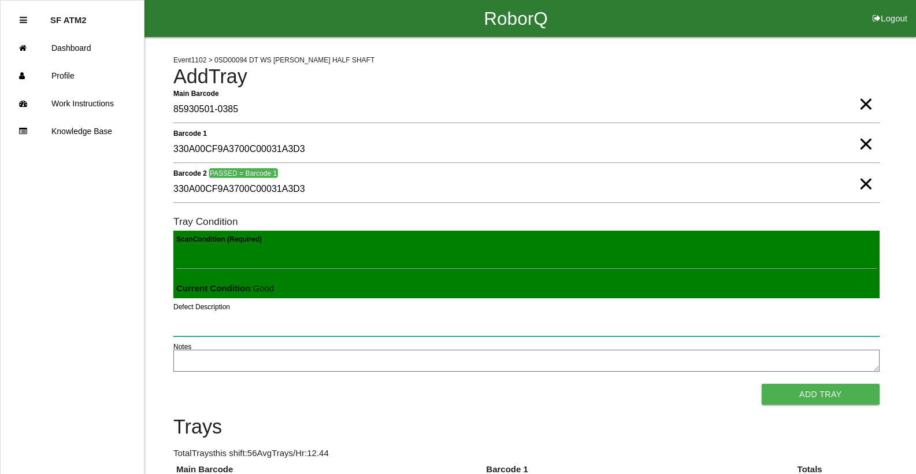
click at [761, 384] on button "Add Tray" at bounding box center [820, 394] width 118 height 21
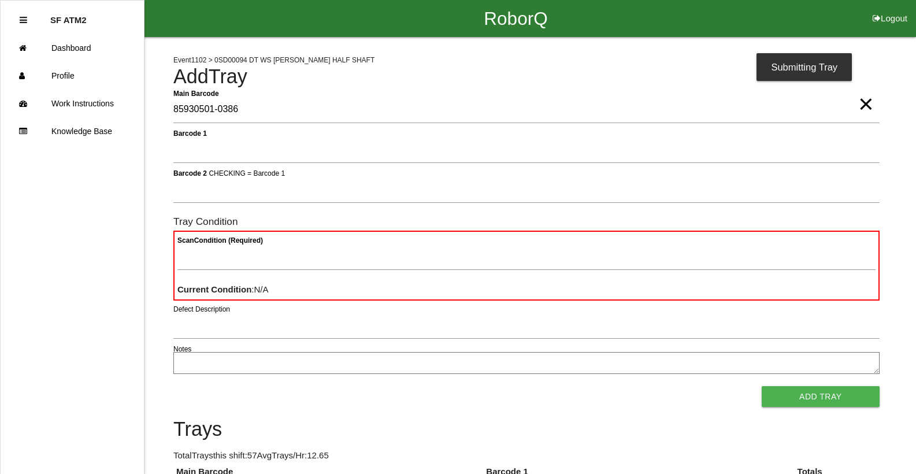
type Barcode "85930501-0386"
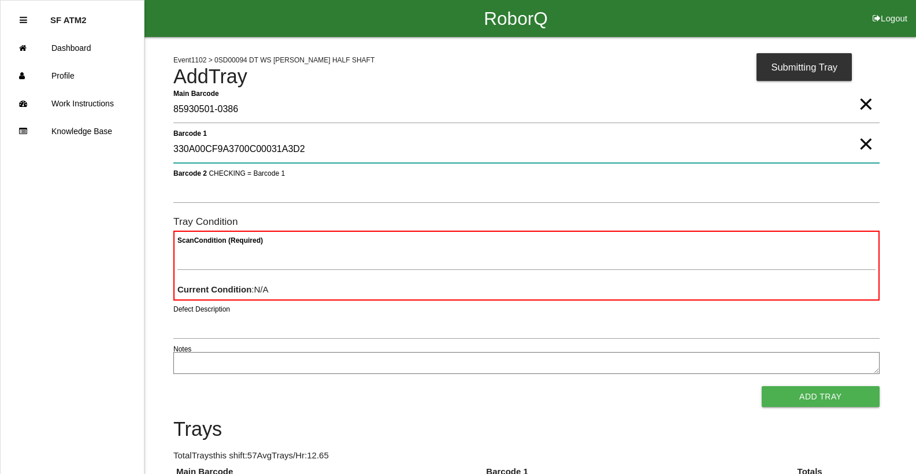
type 1 "330A00CF9A3700C00031A3D2"
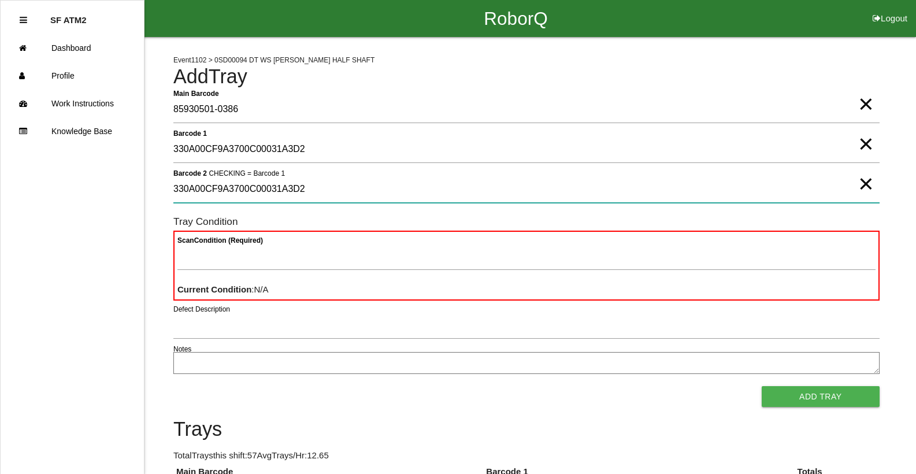
type 2 "330A00CF9A3700C00031A3D2"
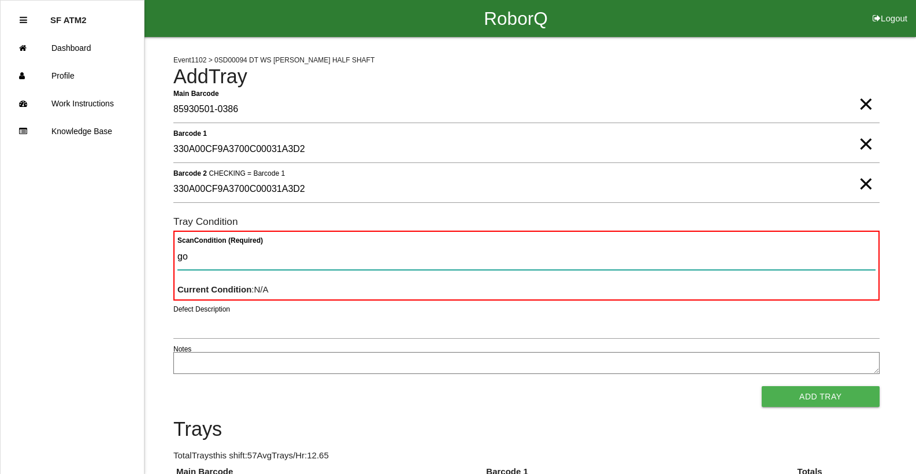
type Condition "goo"
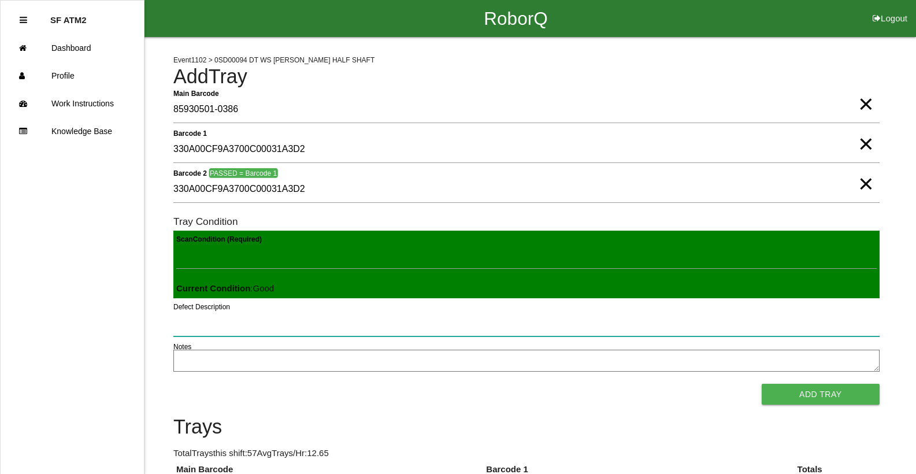
click at [761, 384] on button "Add Tray" at bounding box center [820, 394] width 118 height 21
